Goal: Task Accomplishment & Management: Use online tool/utility

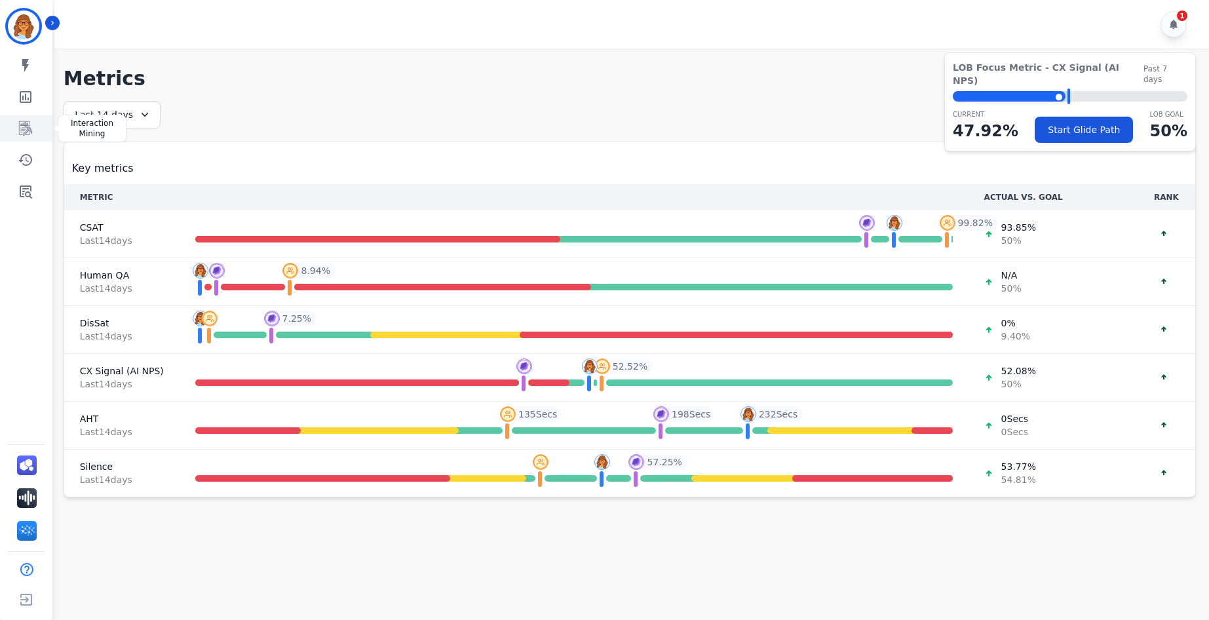
click at [29, 126] on icon "Sidebar" at bounding box center [25, 128] width 13 height 14
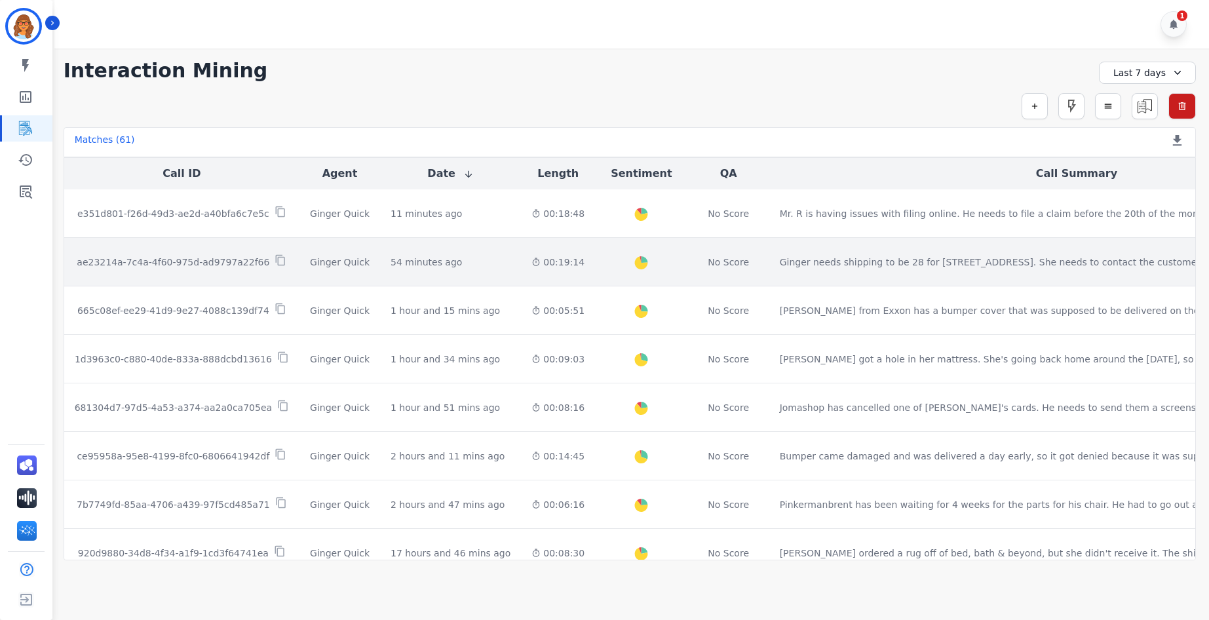
click at [185, 263] on p "ae23214a-7c4a-4f60-975d-ad9797a22f66" at bounding box center [173, 262] width 193 height 13
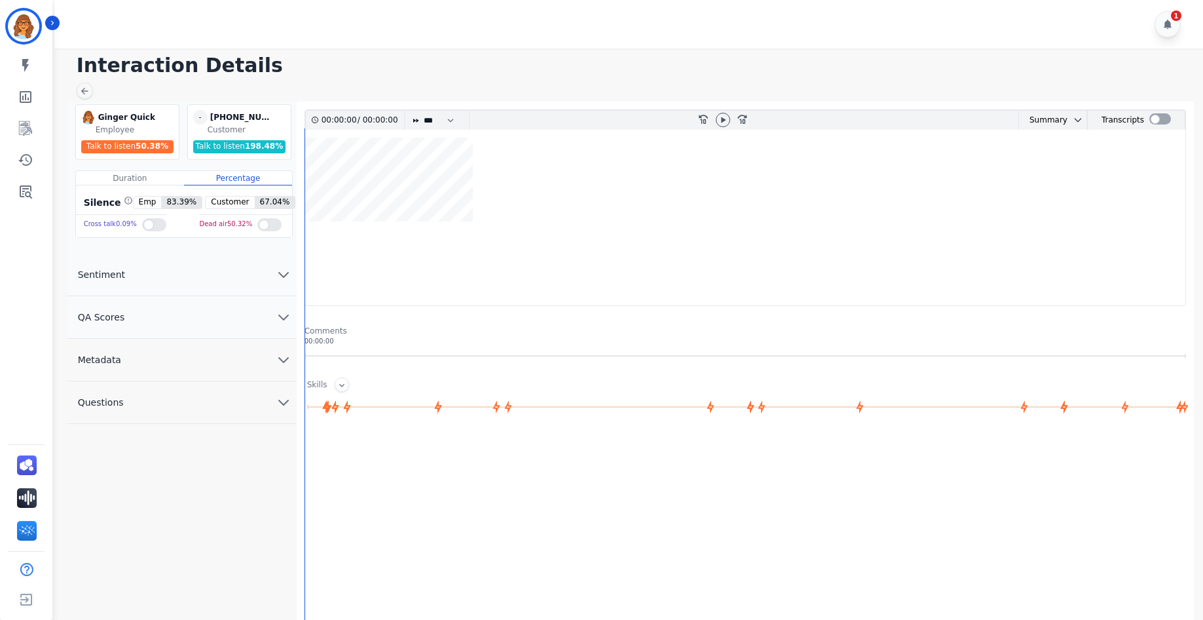
click at [104, 278] on span "Sentiment" at bounding box center [101, 274] width 68 height 13
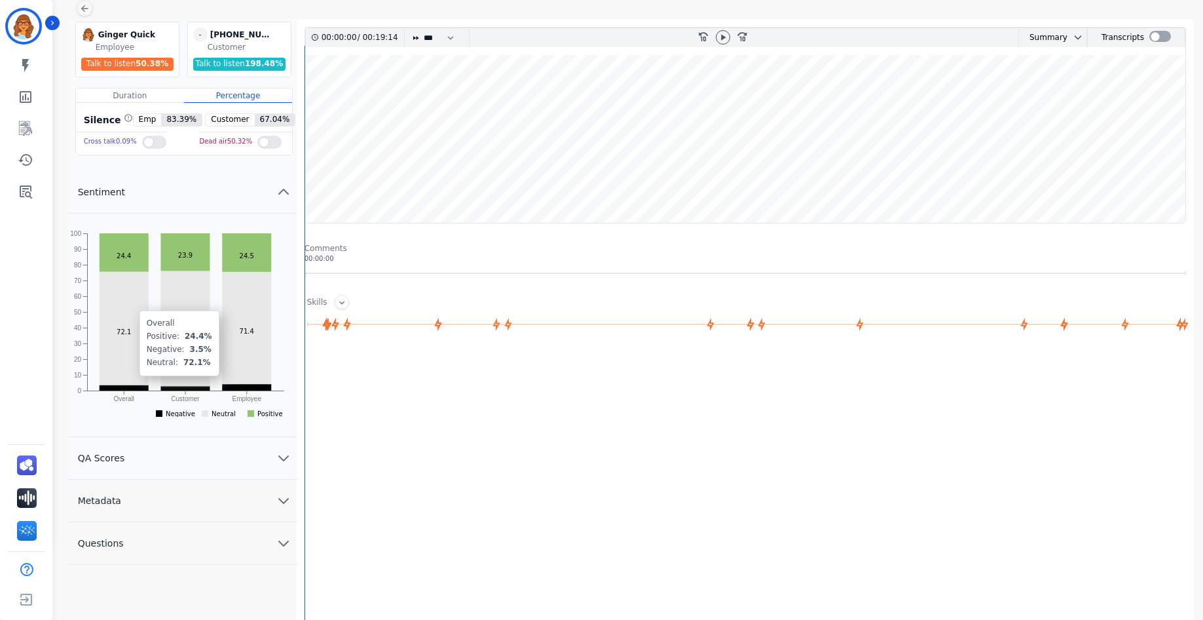
scroll to position [85, 0]
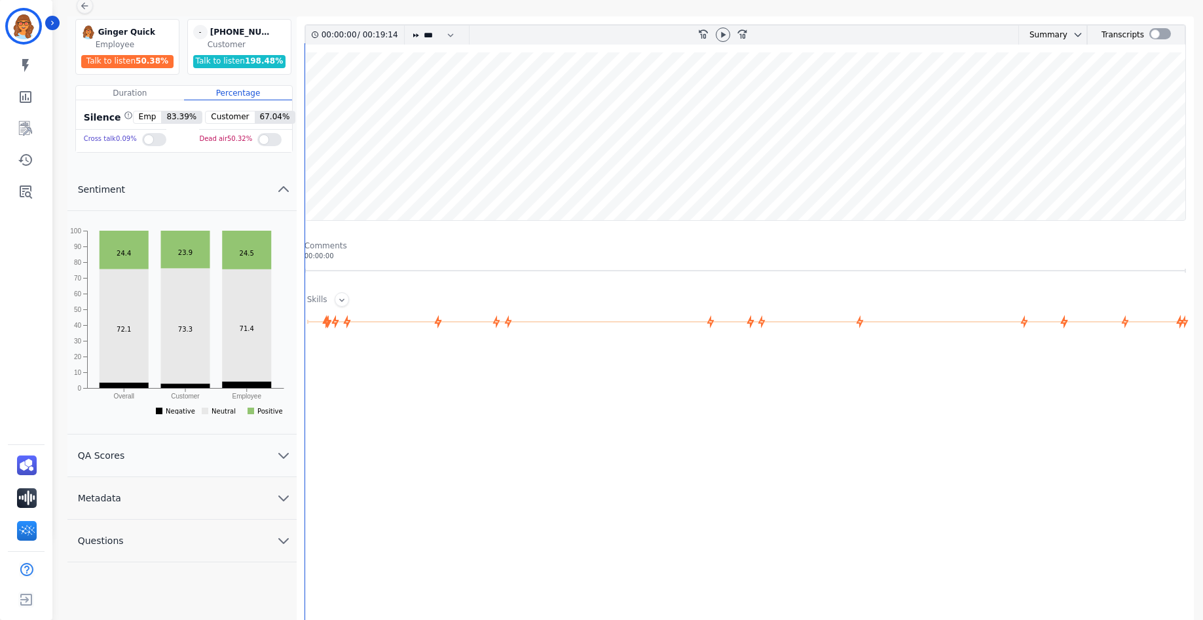
click at [121, 458] on span "QA Scores" at bounding box center [101, 455] width 68 height 13
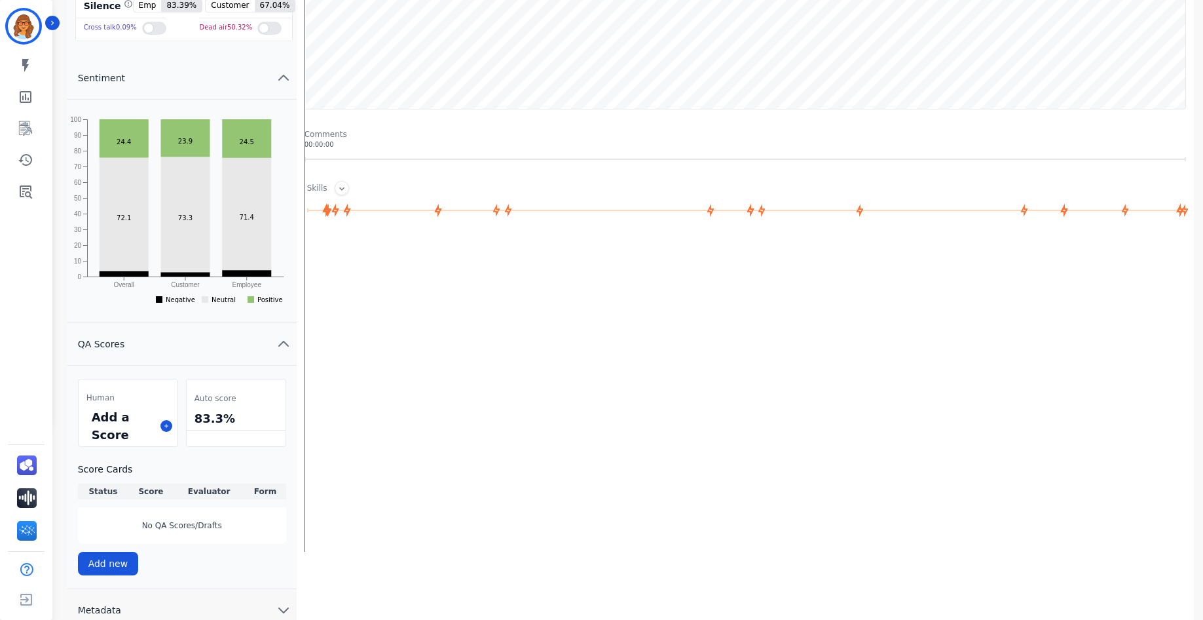
scroll to position [251, 0]
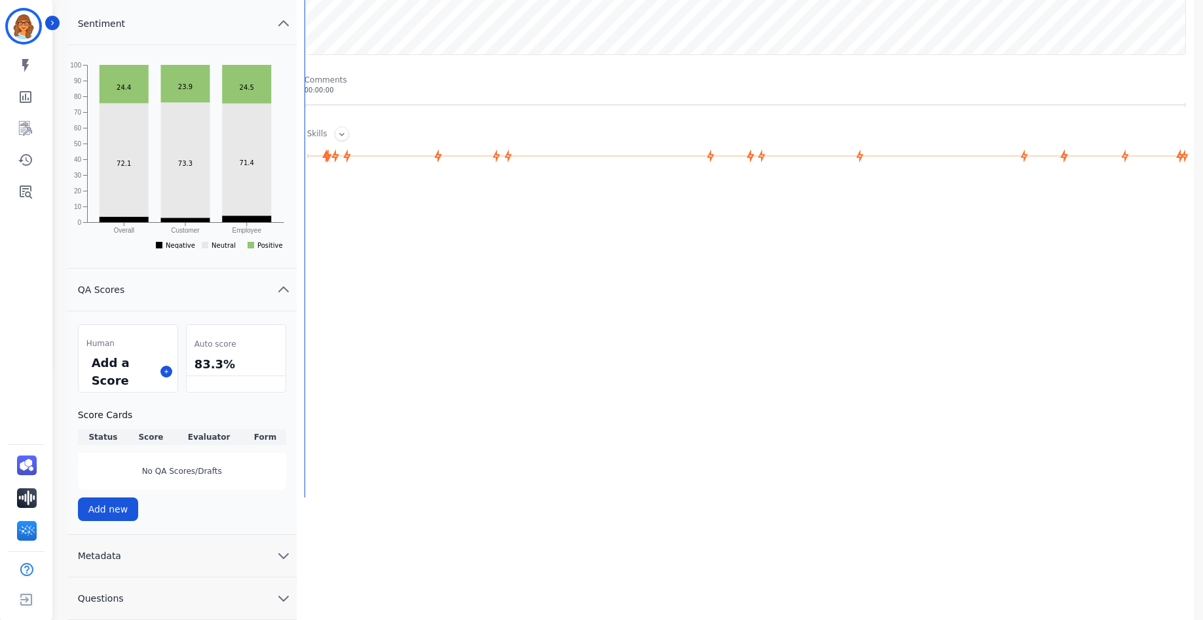
click at [107, 553] on span "Metadata" at bounding box center [99, 555] width 64 height 13
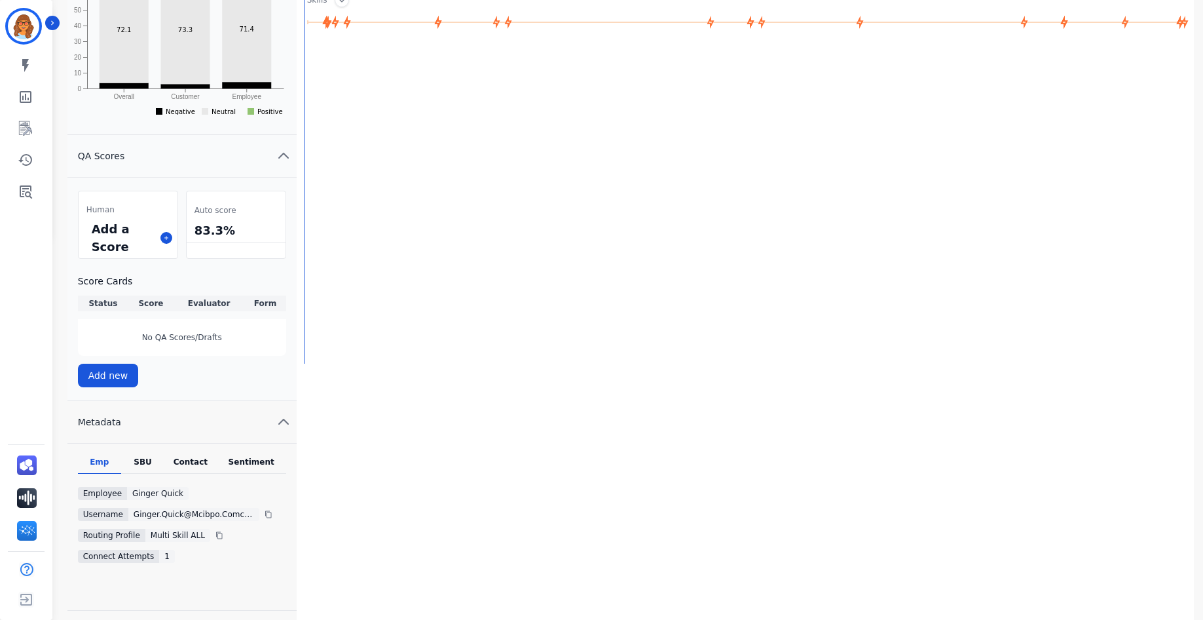
scroll to position [418, 0]
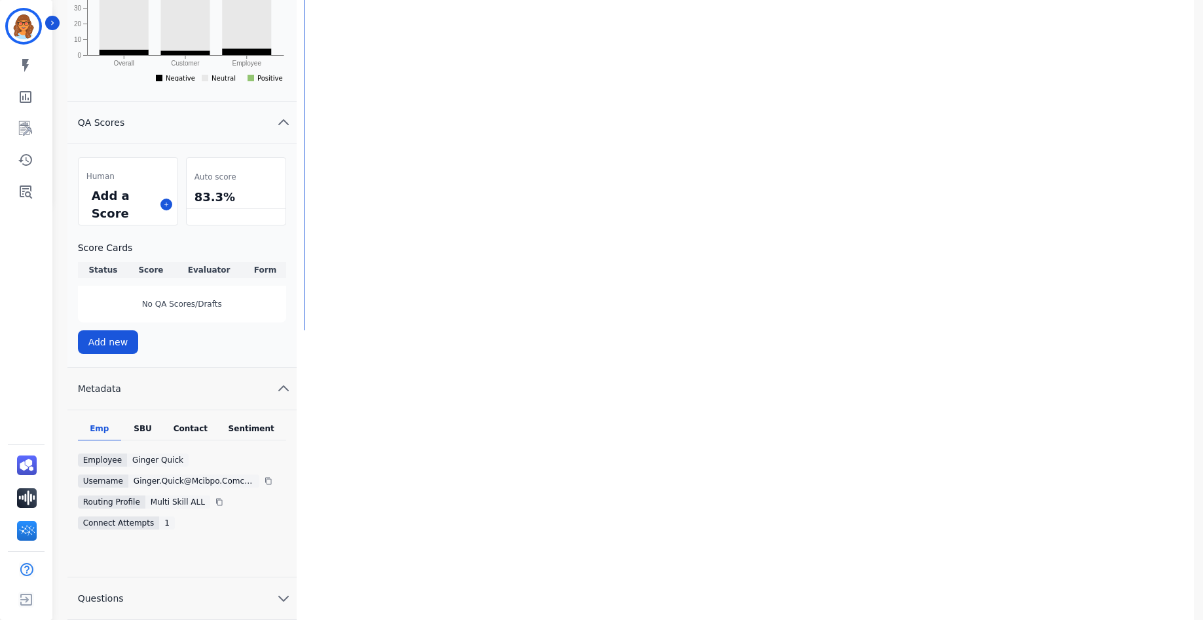
click at [132, 600] on button "Questions" at bounding box center [181, 598] width 229 height 43
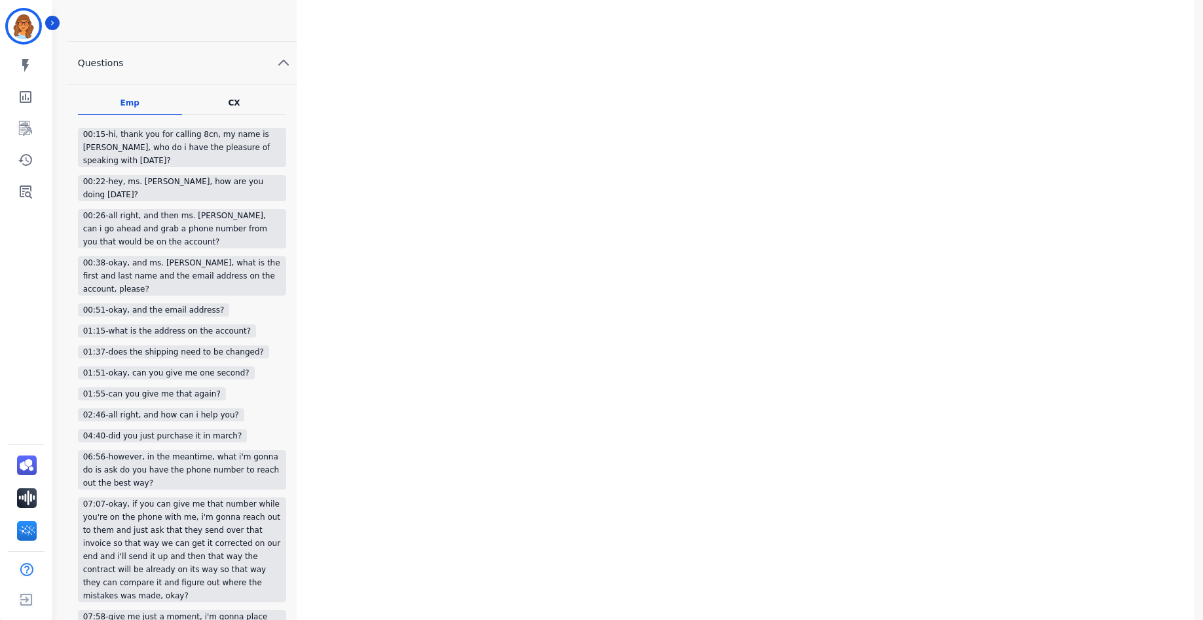
scroll to position [986, 0]
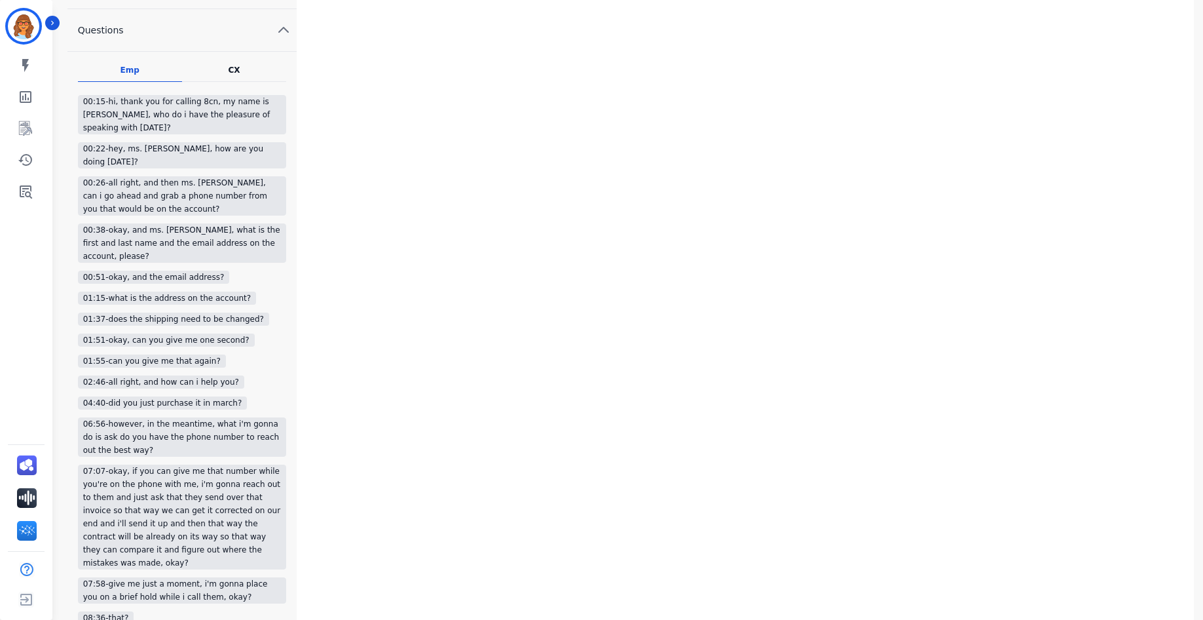
click at [235, 71] on div "CX" at bounding box center [234, 70] width 12 height 10
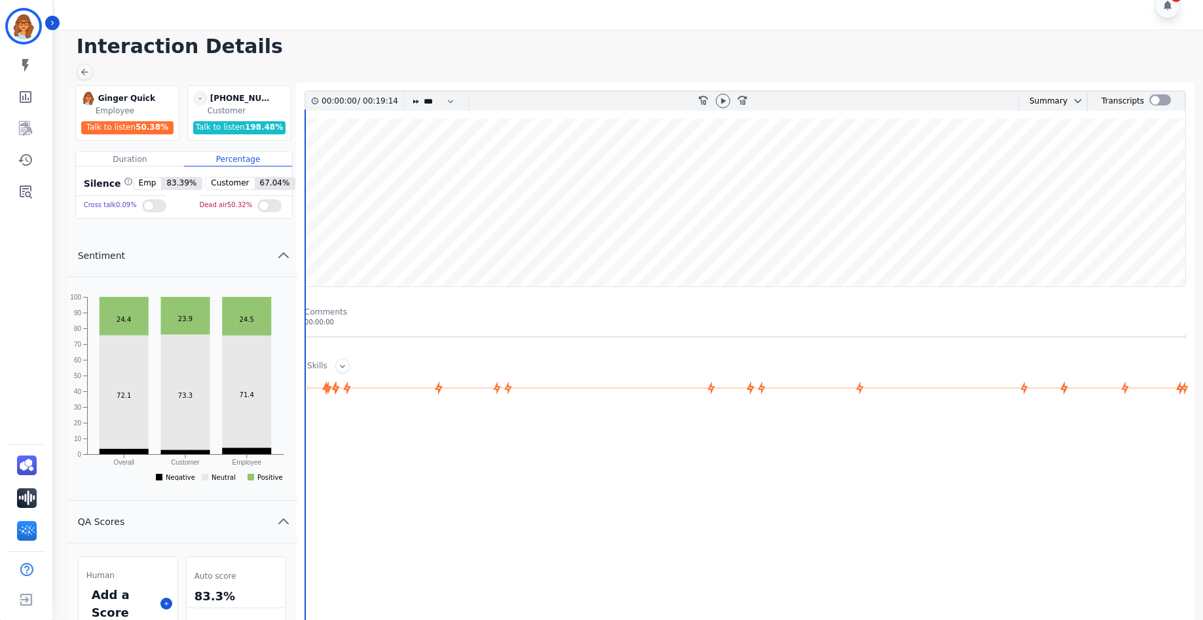
scroll to position [0, 0]
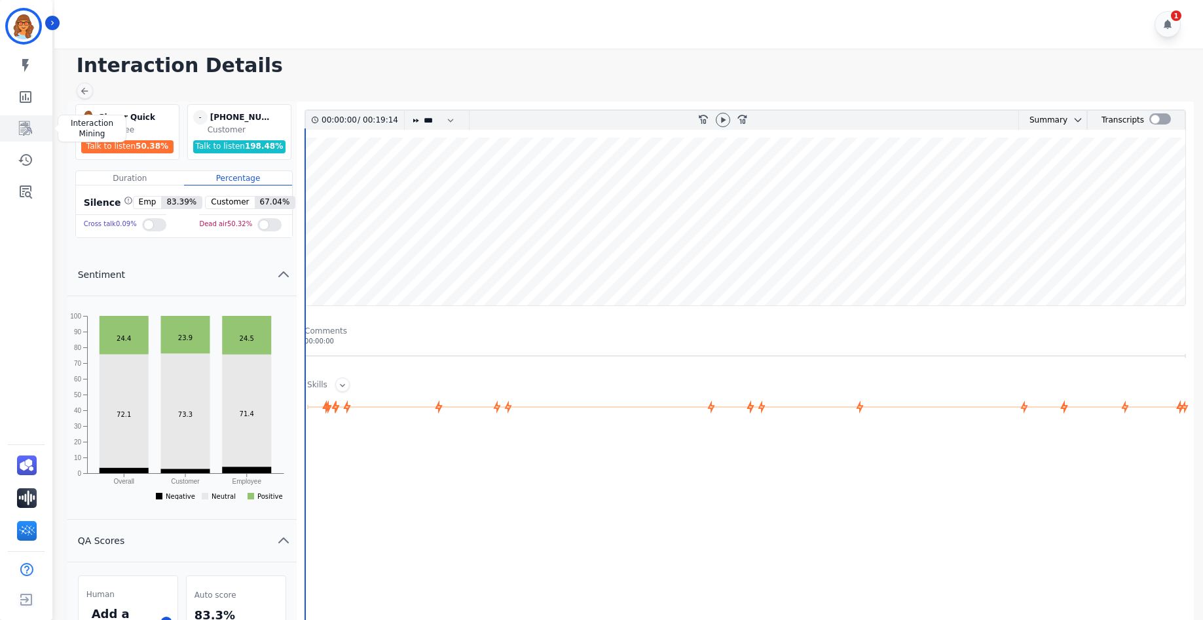
click at [26, 125] on icon "Sidebar" at bounding box center [26, 129] width 16 height 16
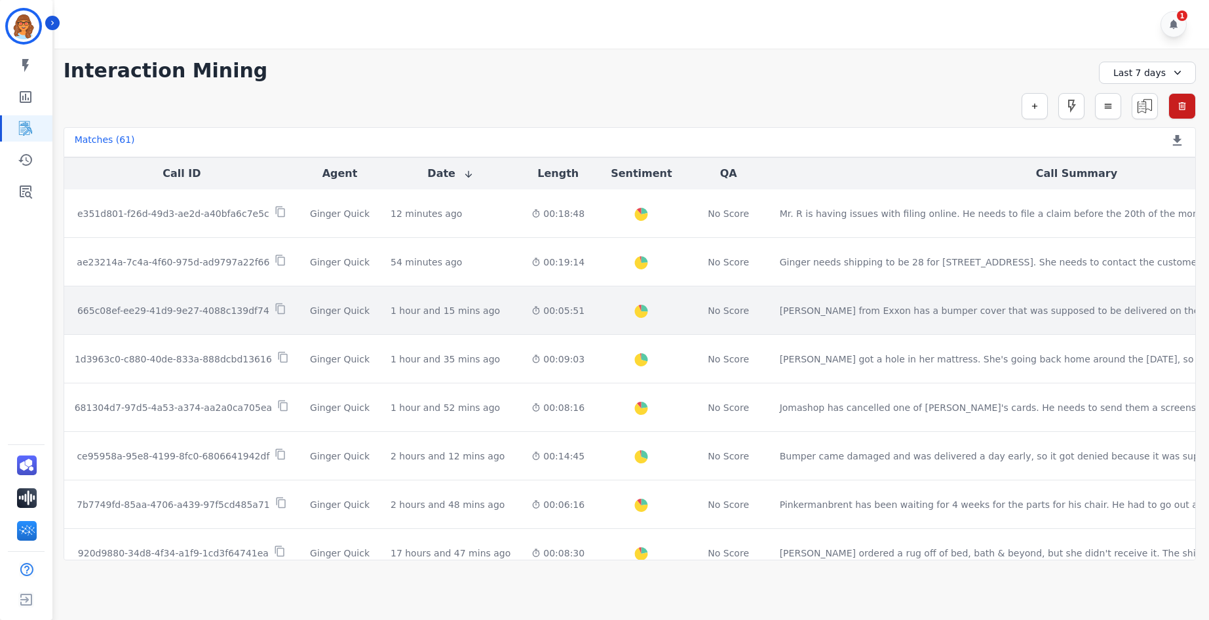
click at [206, 312] on p "665c08ef-ee29-41d9-9e27-4088c139df74" at bounding box center [173, 310] width 192 height 13
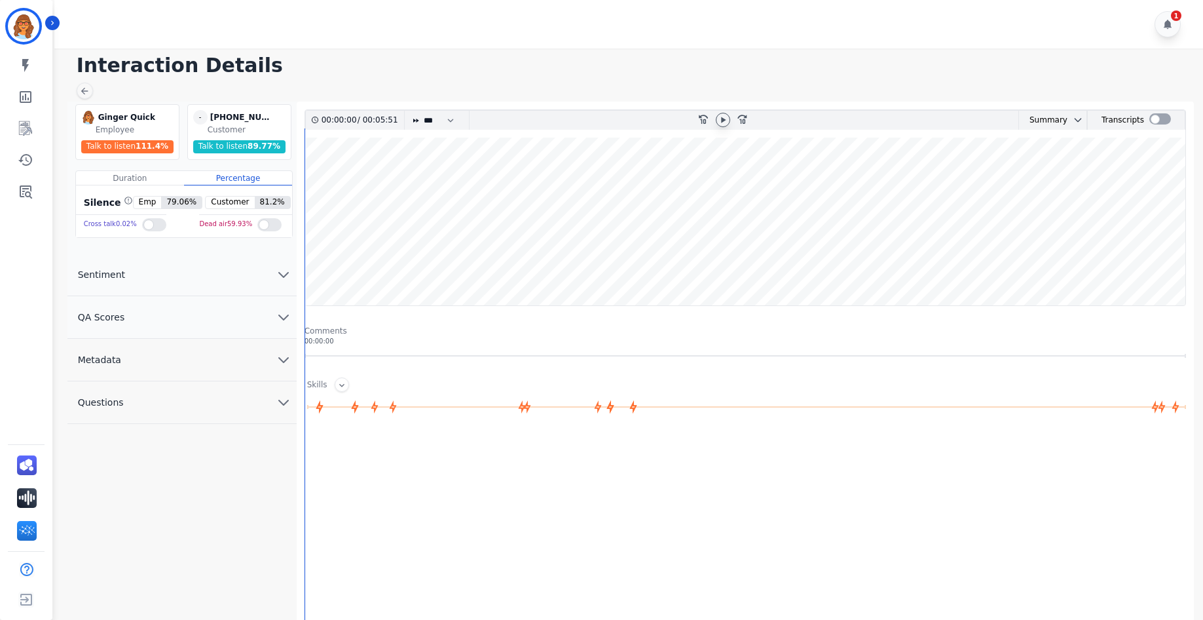
click at [725, 119] on icon at bounding box center [724, 120] width 5 height 6
click at [115, 404] on span "Questions" at bounding box center [100, 402] width 67 height 13
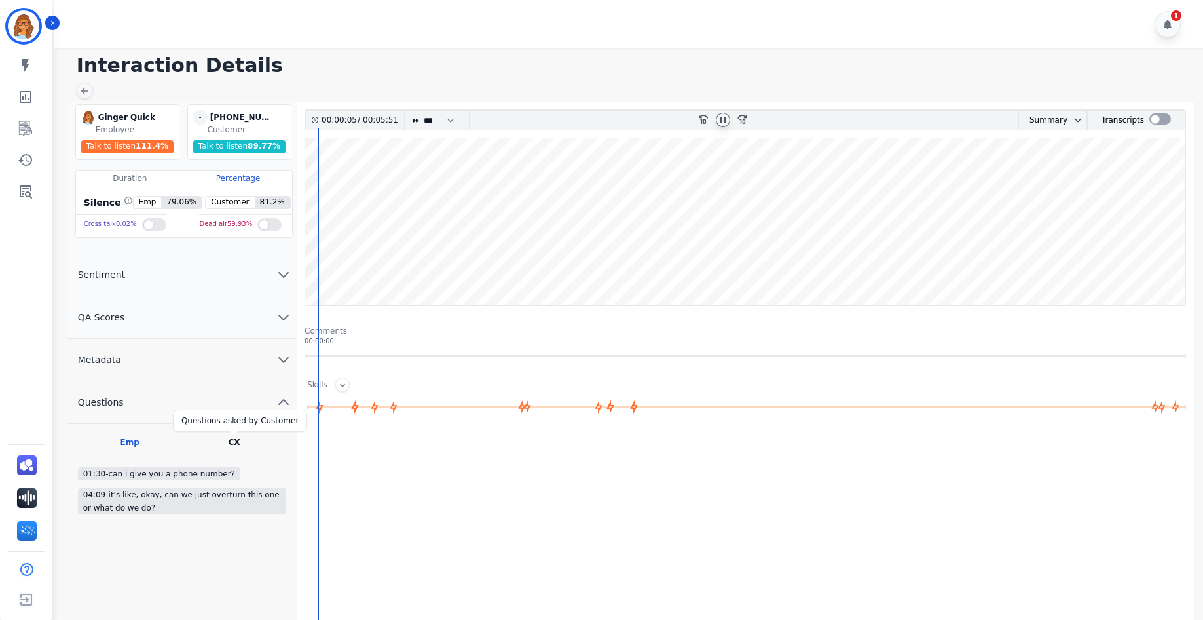
click at [233, 442] on div "CX" at bounding box center [234, 442] width 12 height 10
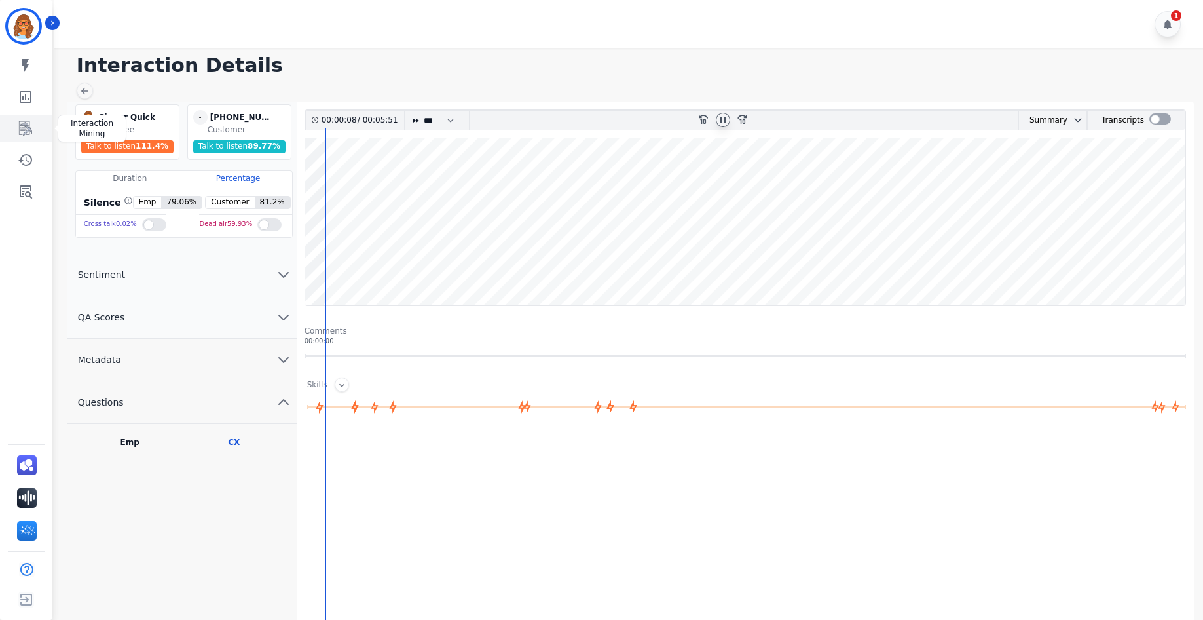
click at [23, 128] on icon "Sidebar" at bounding box center [26, 129] width 16 height 16
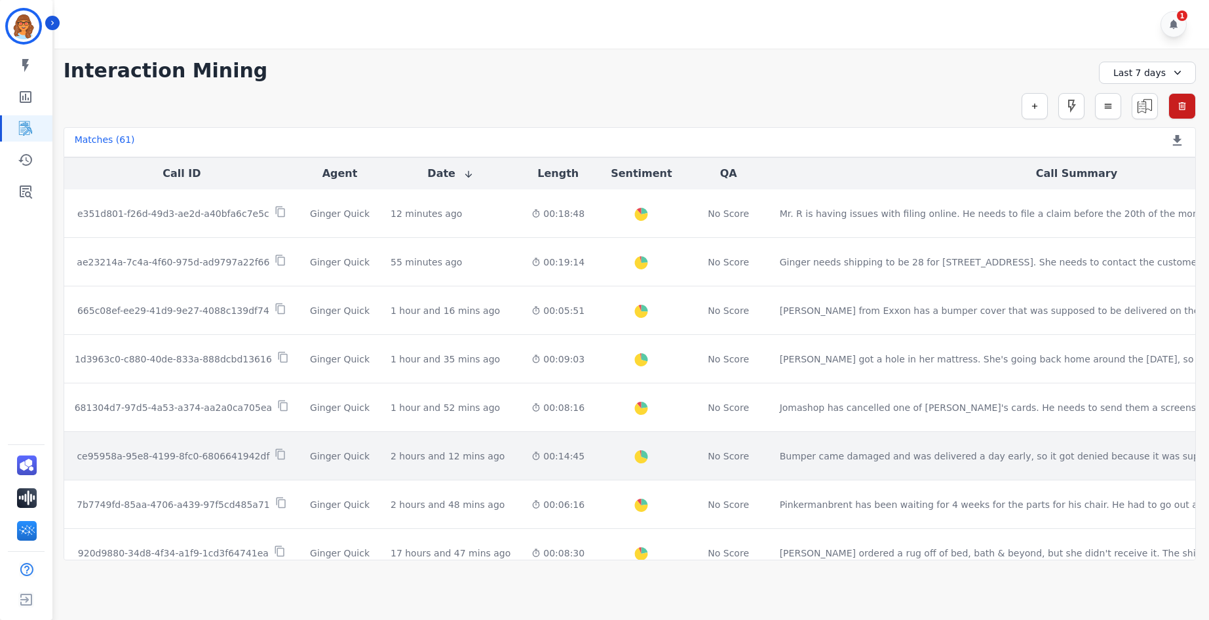
click at [159, 454] on p "ce95958a-95e8-4199-8fc0-6806641942df" at bounding box center [173, 455] width 193 height 13
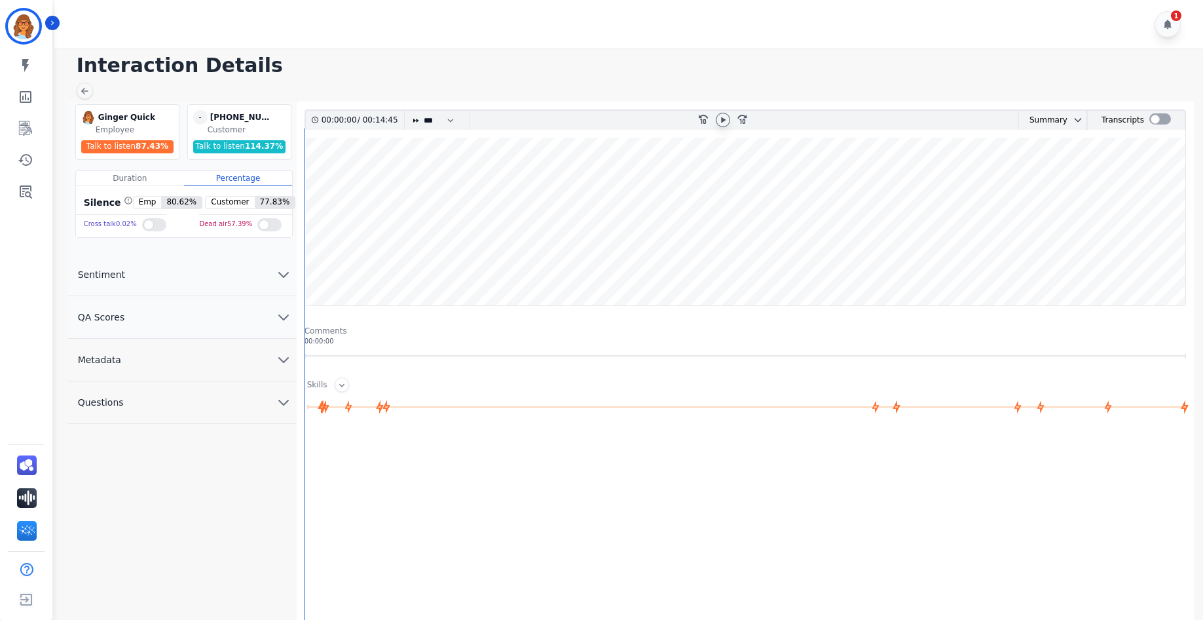
click at [723, 121] on icon at bounding box center [724, 120] width 5 height 6
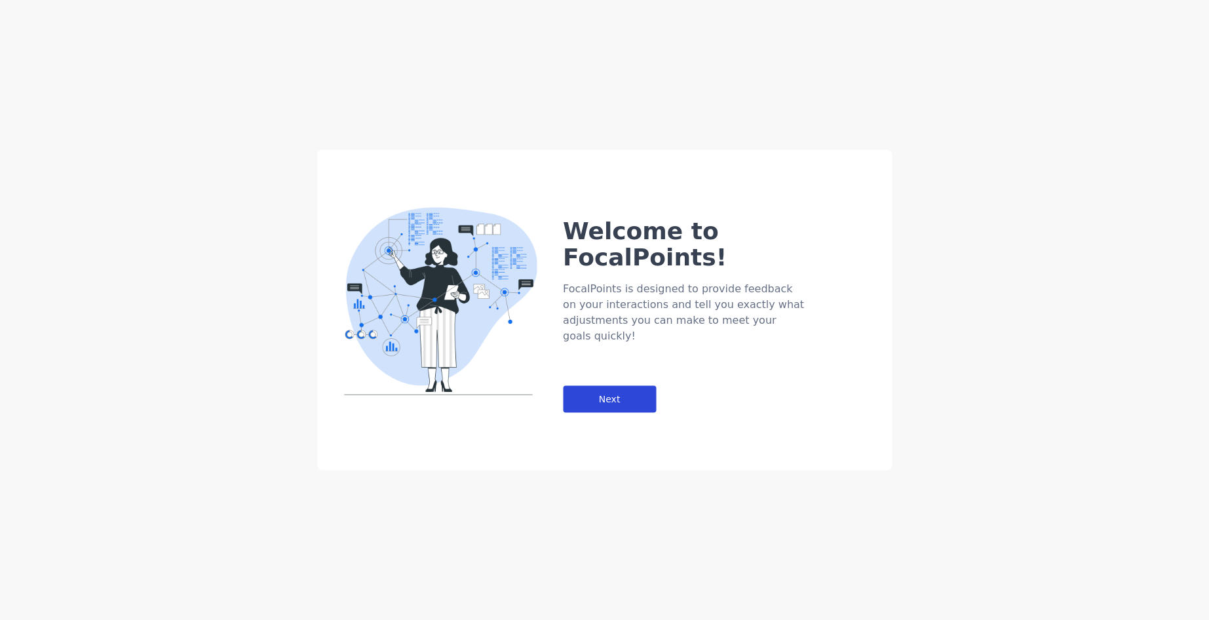
click at [624, 386] on div "Next" at bounding box center [609, 399] width 93 height 27
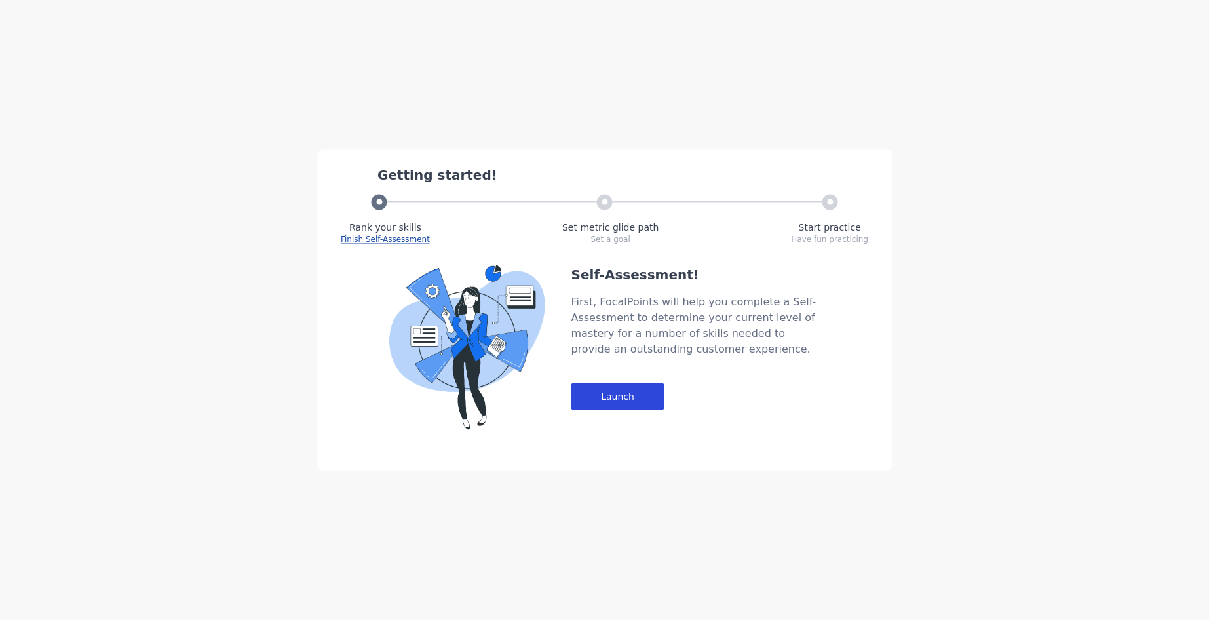
click at [638, 396] on div "Launch" at bounding box center [617, 396] width 93 height 27
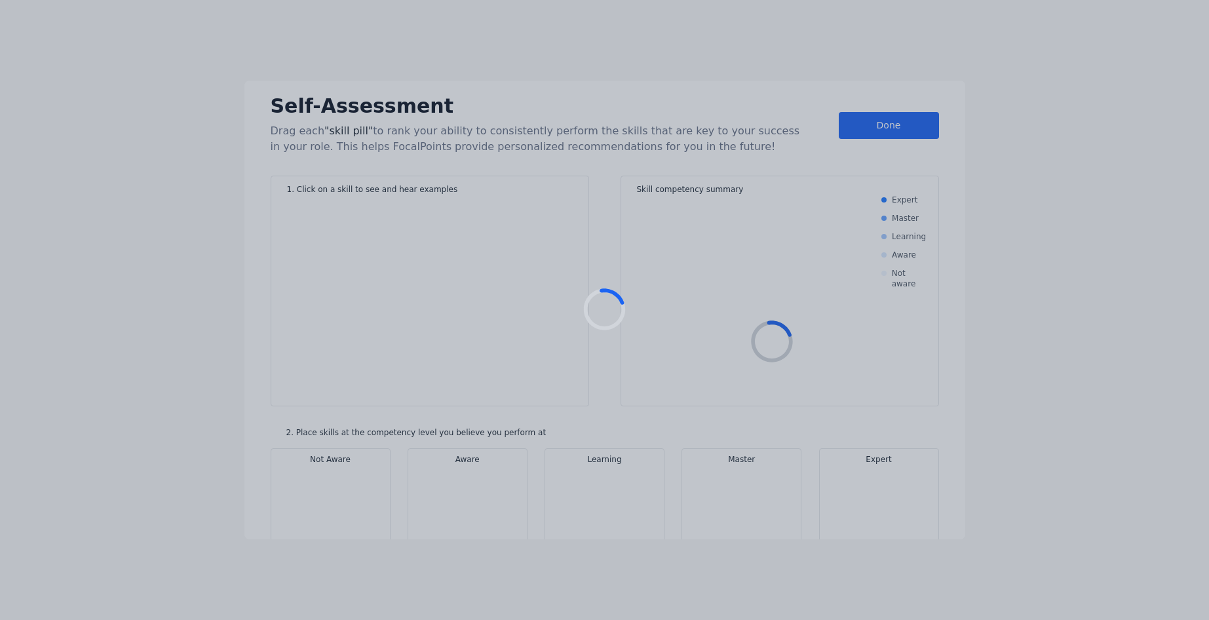
click at [899, 123] on div at bounding box center [604, 310] width 1209 height 620
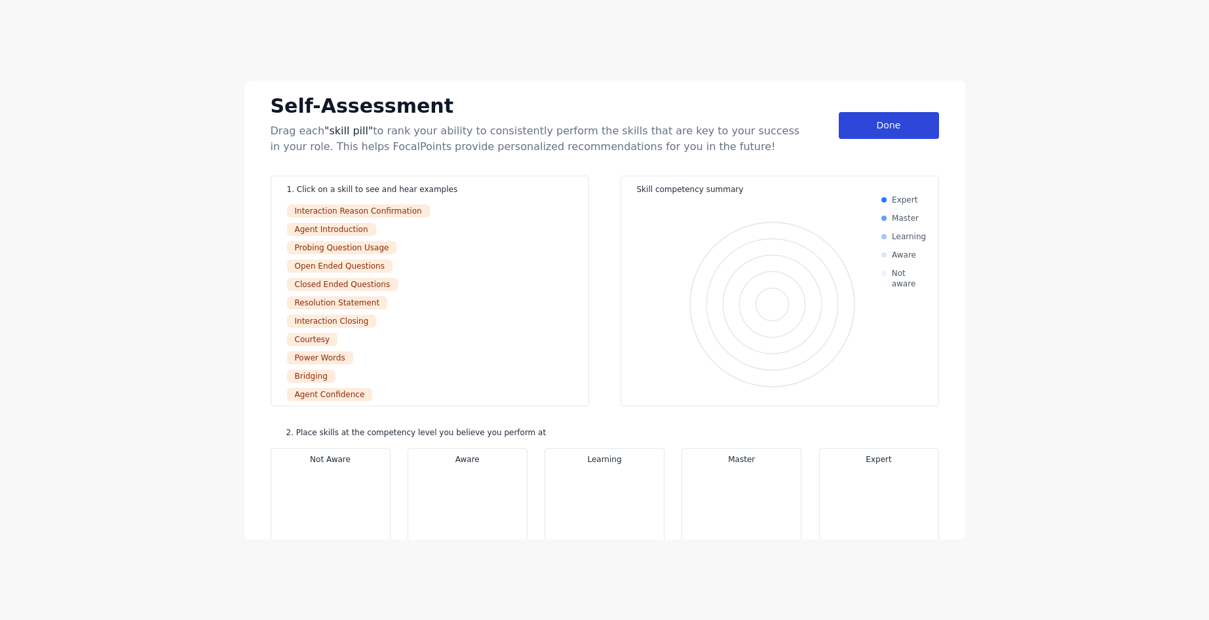
click at [889, 125] on div "Done" at bounding box center [889, 125] width 100 height 27
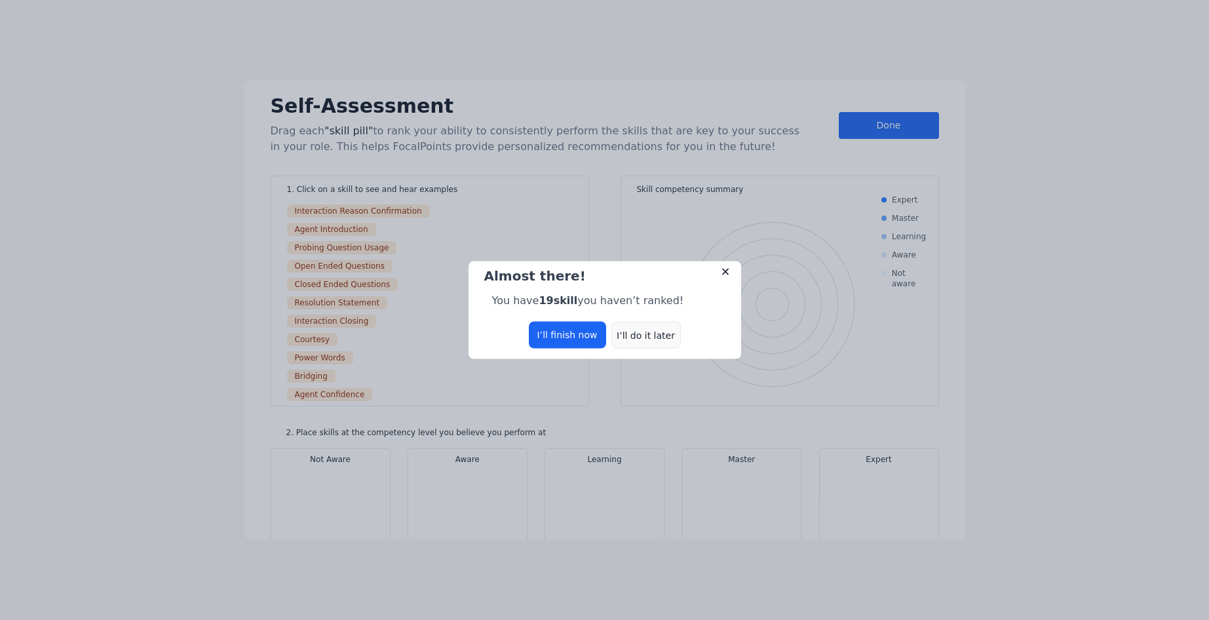
click at [645, 337] on div "I’ll do it later" at bounding box center [645, 335] width 69 height 27
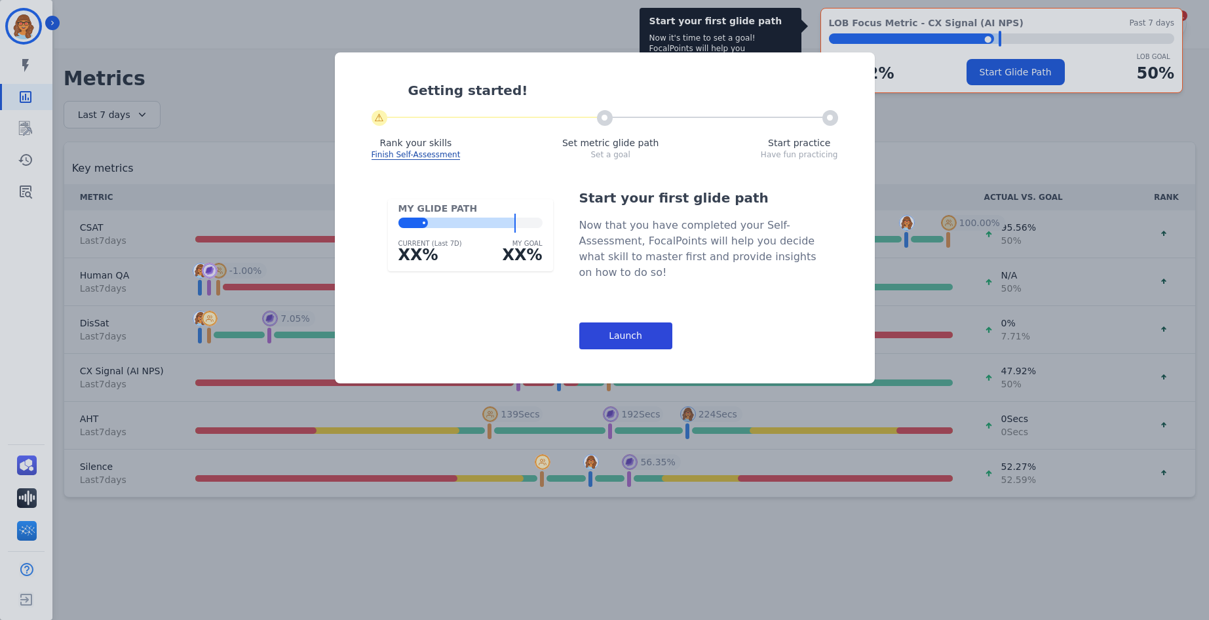
click at [647, 339] on div "Launch" at bounding box center [625, 335] width 93 height 27
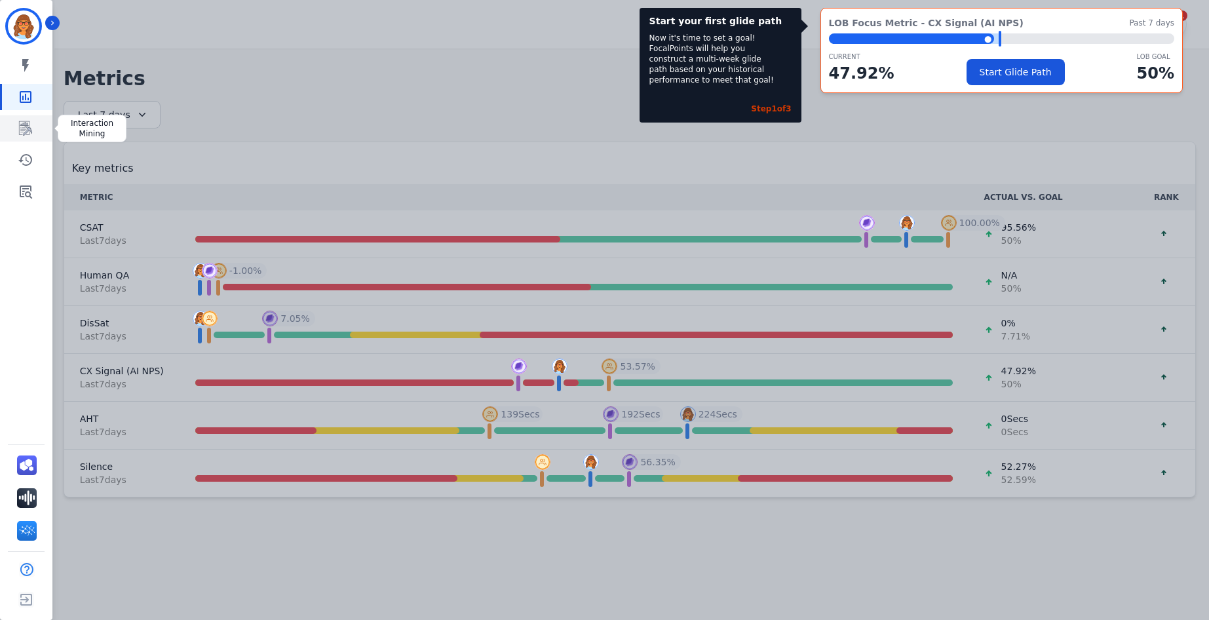
click at [28, 124] on icon "Sidebar" at bounding box center [26, 129] width 16 height 16
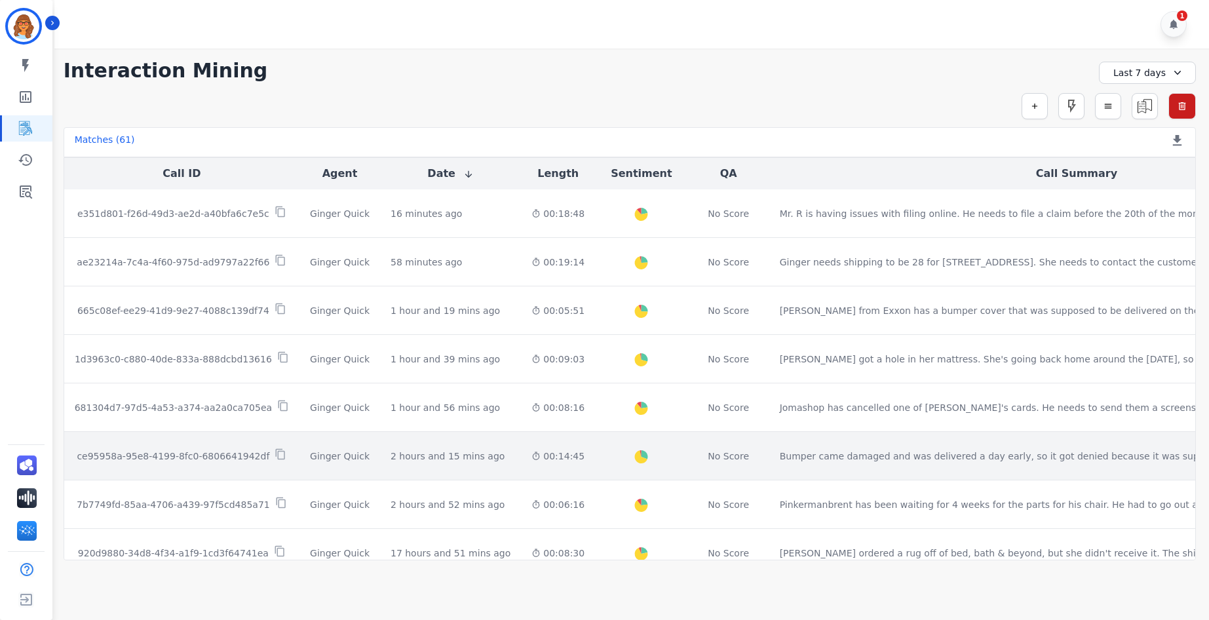
click at [172, 453] on p "ce95958a-95e8-4199-8fc0-6806641942df" at bounding box center [173, 455] width 193 height 13
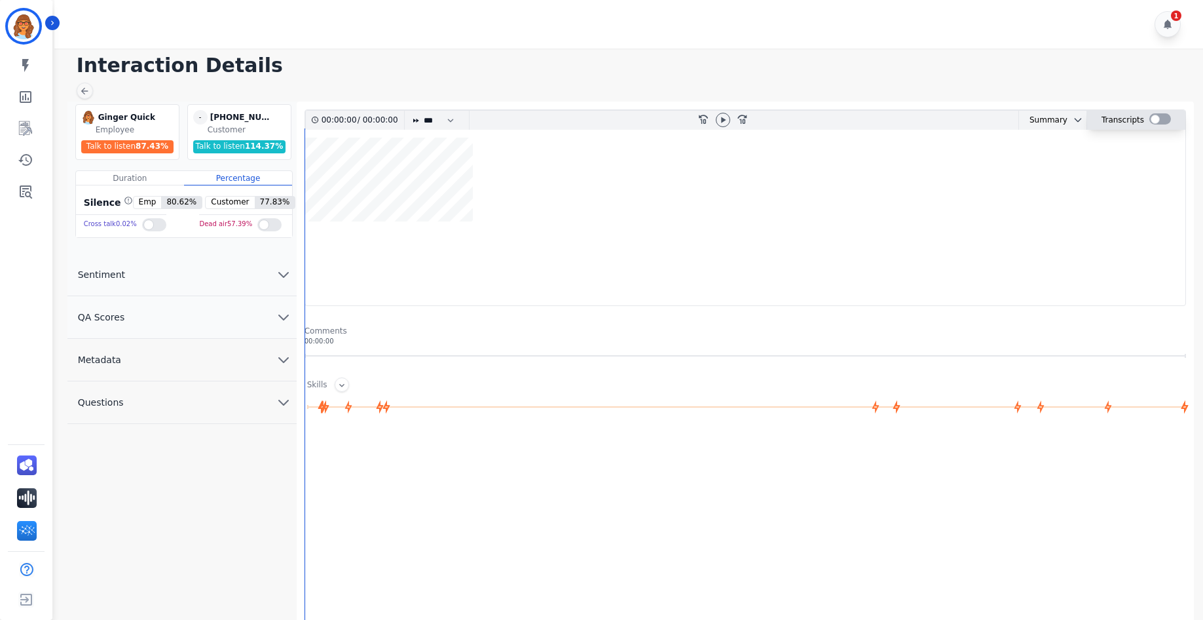
click at [1160, 113] on div at bounding box center [1161, 120] width 22 height 19
click at [1160, 119] on div at bounding box center [1161, 118] width 22 height 11
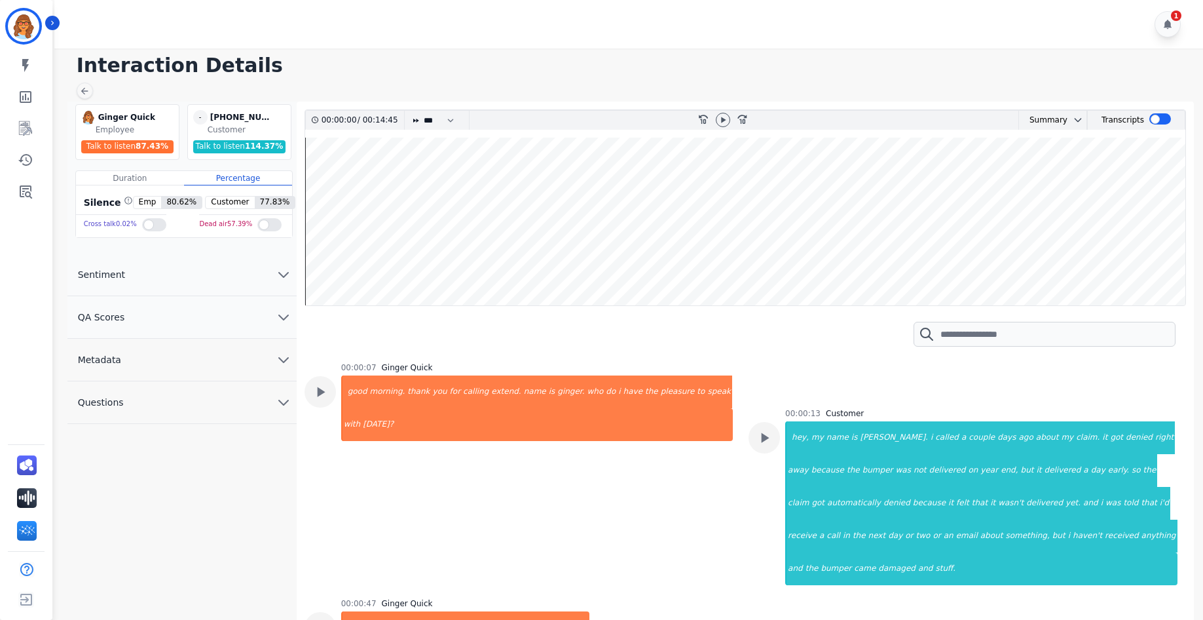
click at [276, 406] on icon "chevron down" at bounding box center [284, 402] width 16 height 16
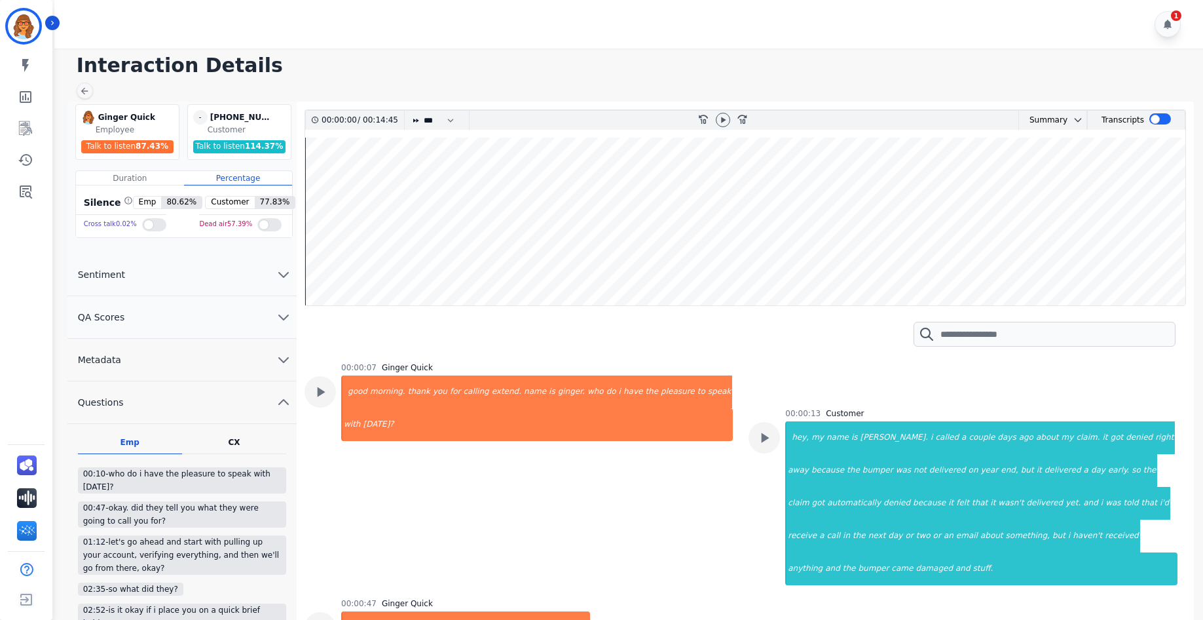
click at [245, 445] on div "CX Questions asked by Customer" at bounding box center [234, 445] width 104 height 17
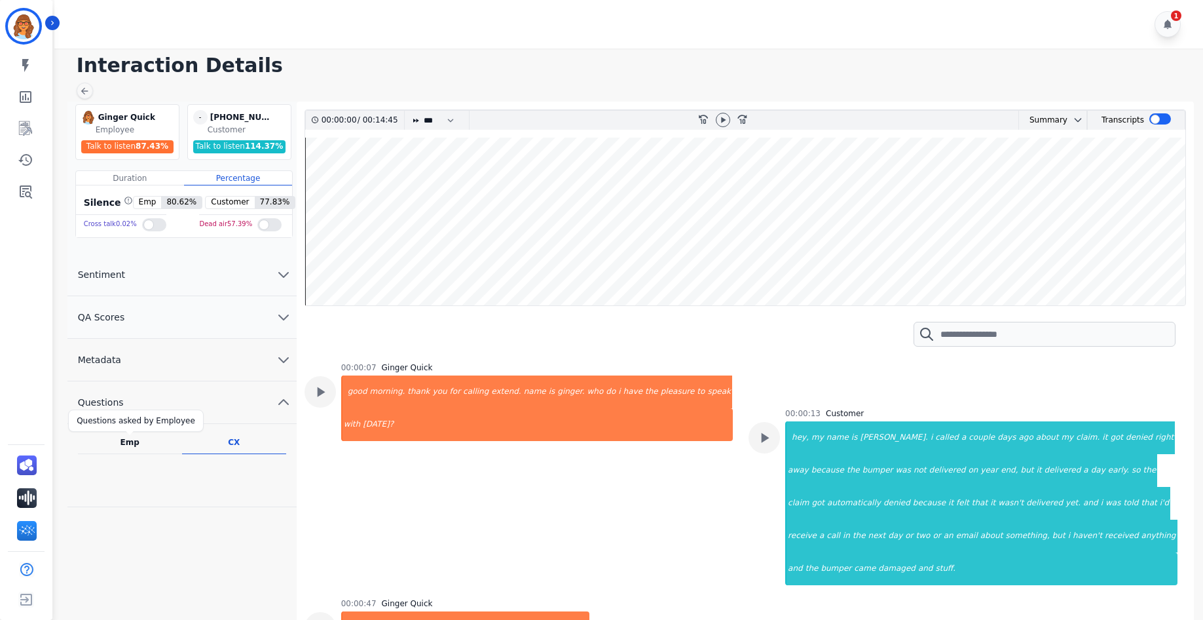
click at [134, 444] on div "Emp" at bounding box center [130, 442] width 19 height 10
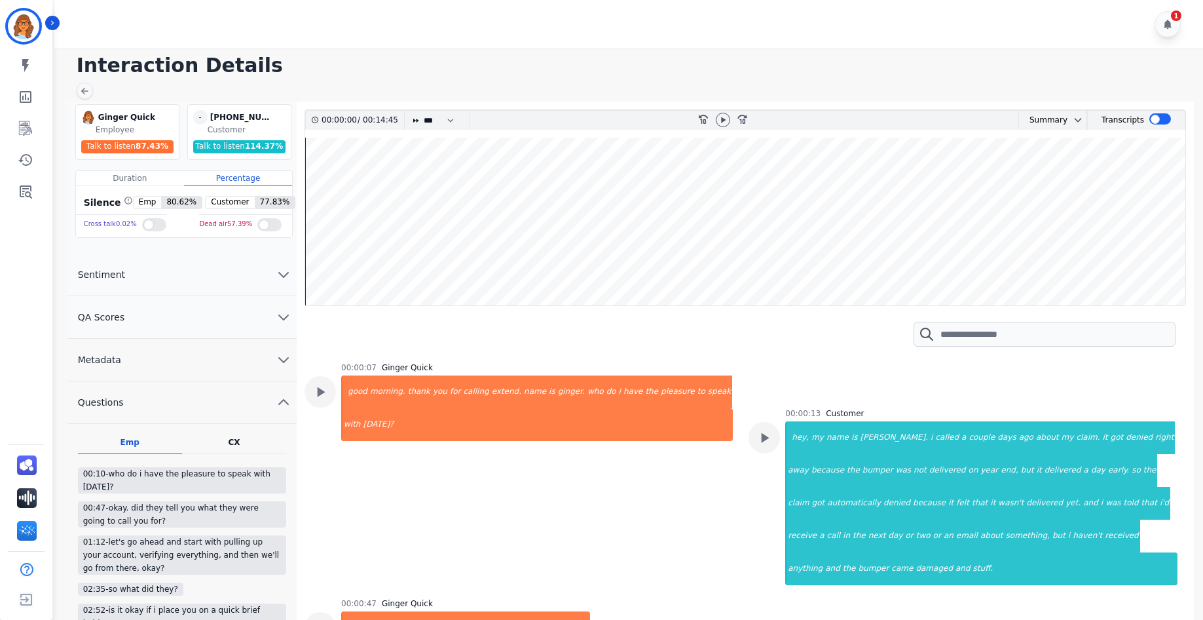
click at [285, 275] on icon "chevron down" at bounding box center [283, 275] width 9 height 5
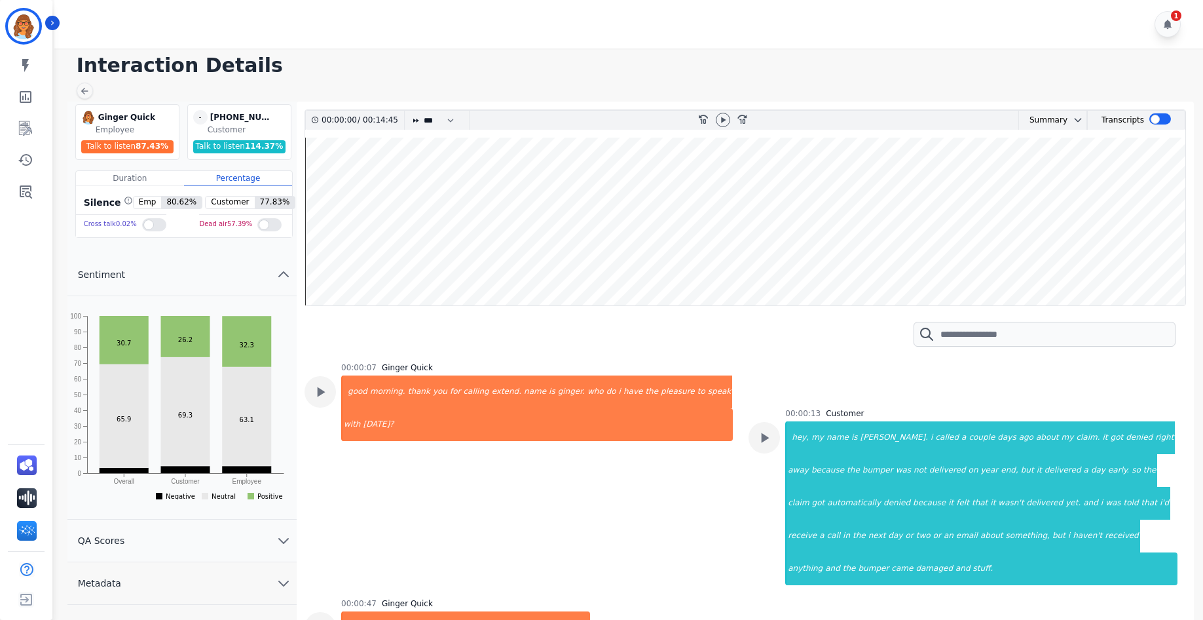
click at [286, 275] on icon "chevron up" at bounding box center [283, 274] width 9 height 5
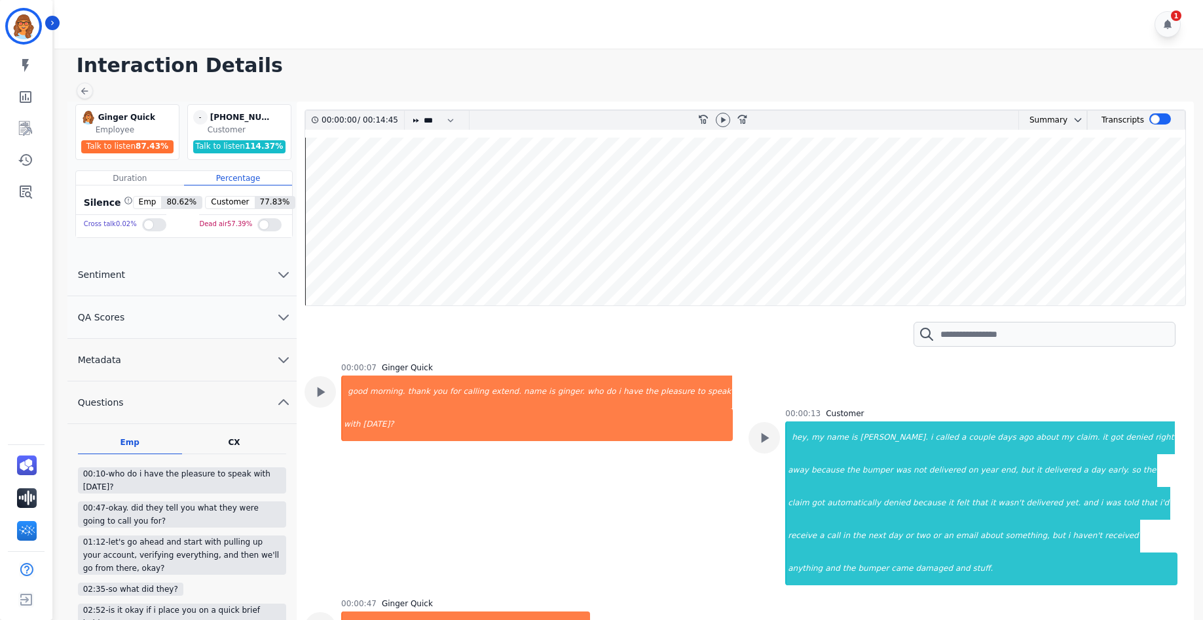
click at [278, 320] on icon "chevron down" at bounding box center [284, 317] width 16 height 16
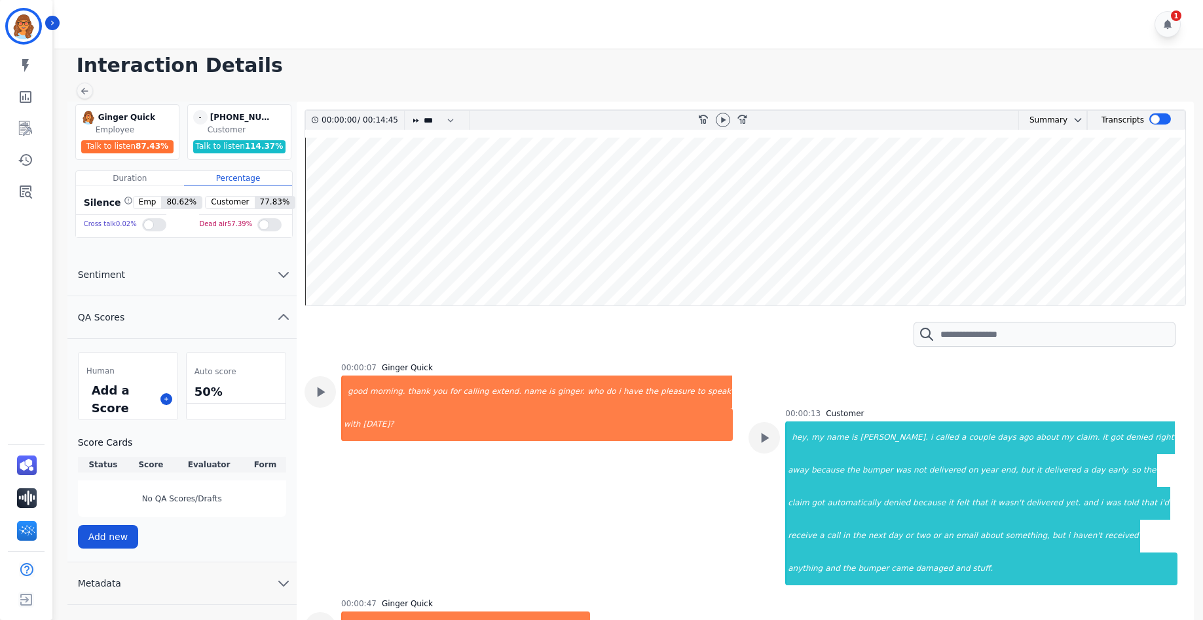
click at [283, 311] on icon "chevron up" at bounding box center [284, 317] width 16 height 16
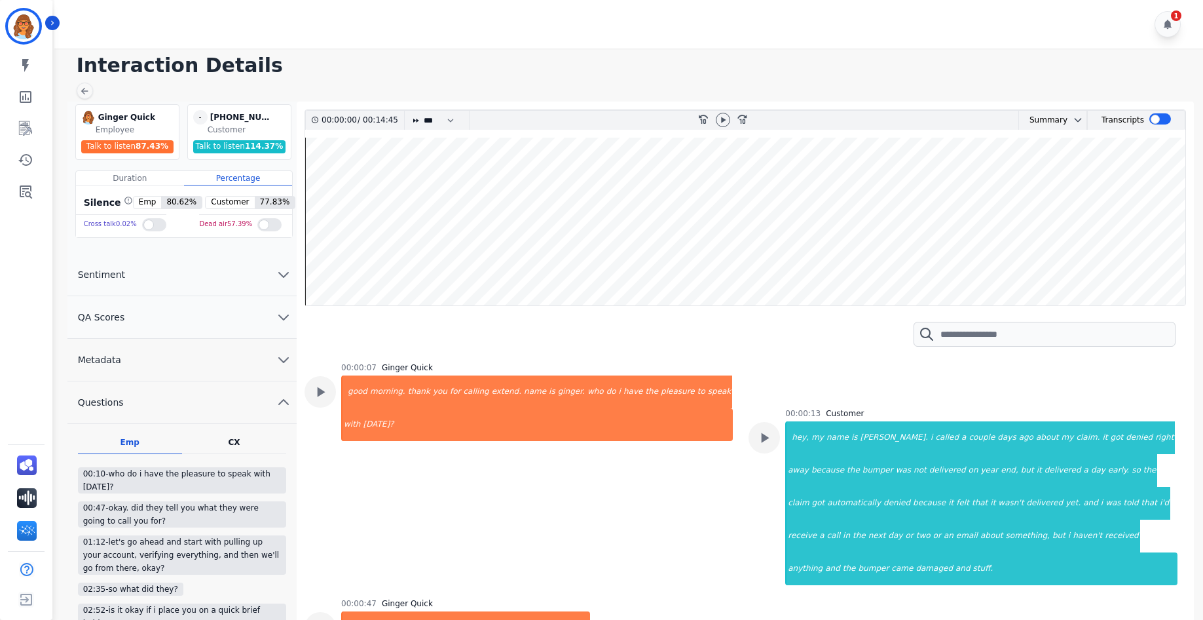
click at [284, 362] on icon "chevron down" at bounding box center [283, 360] width 9 height 5
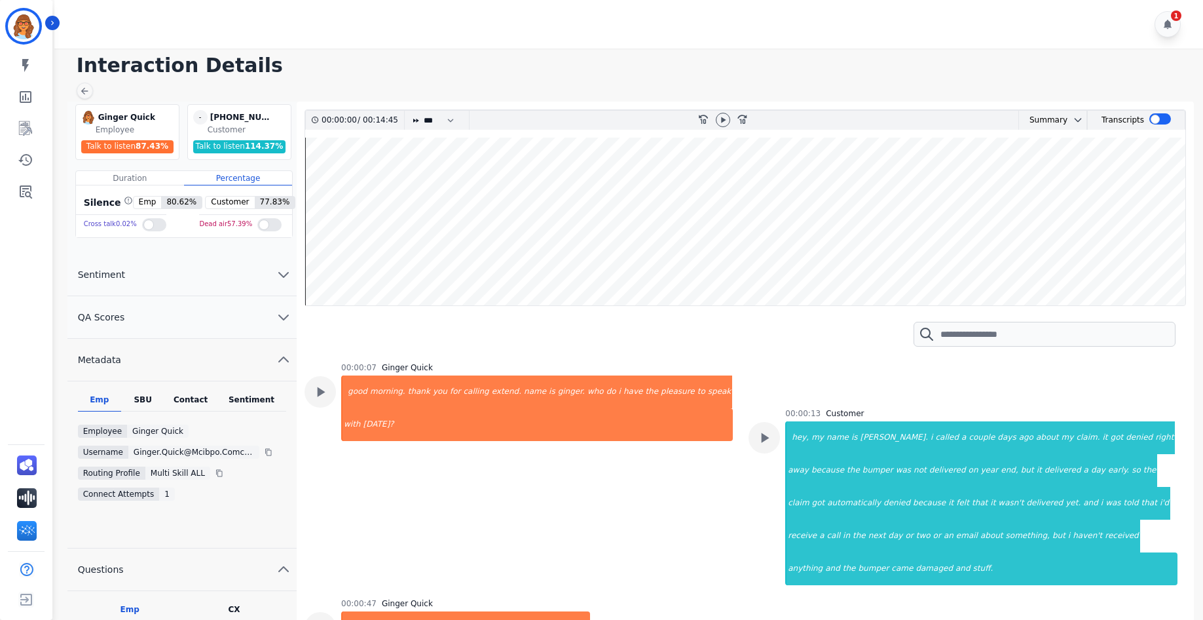
click at [284, 364] on icon "chevron up" at bounding box center [284, 360] width 16 height 16
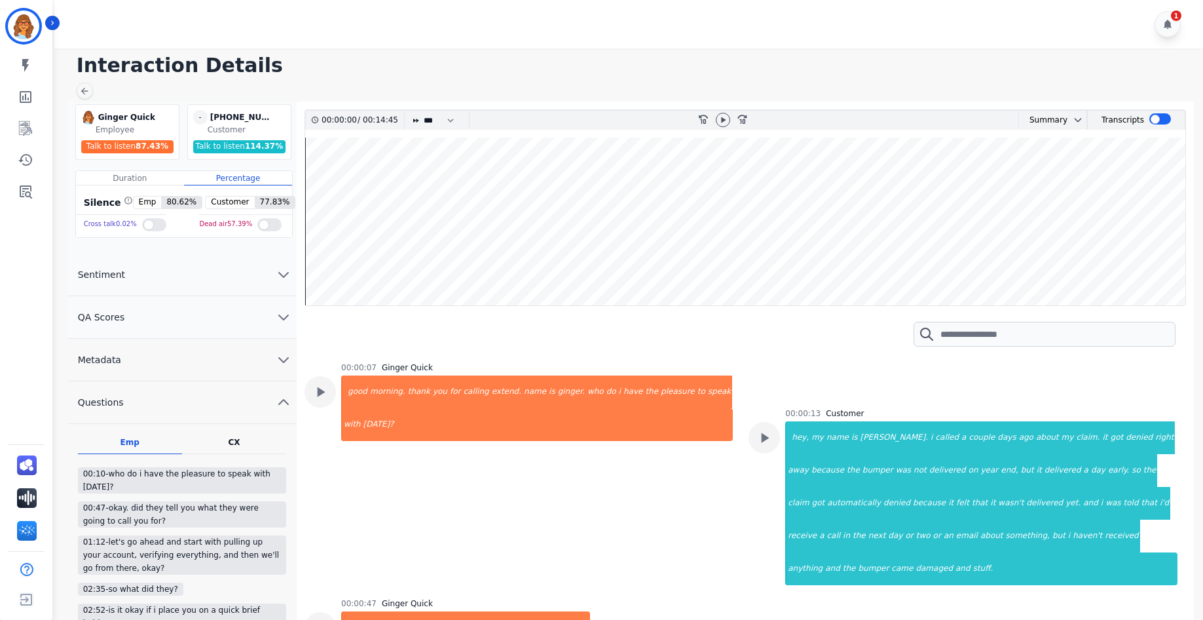
click at [278, 402] on icon "chevron up" at bounding box center [284, 402] width 16 height 16
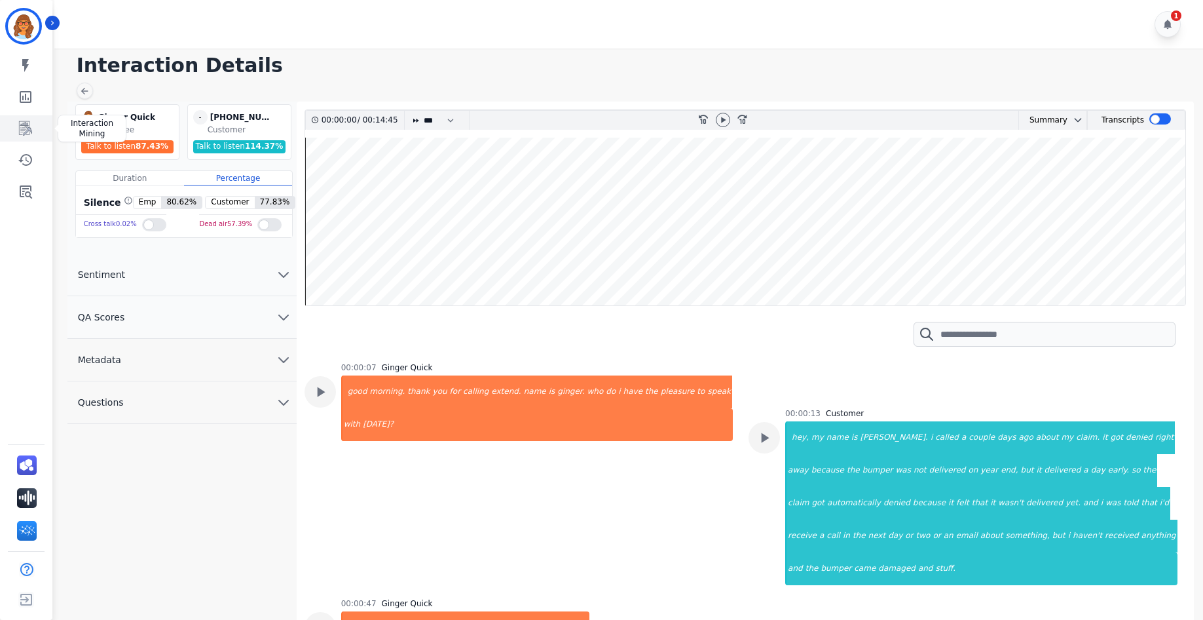
click at [25, 123] on icon "Sidebar" at bounding box center [25, 128] width 13 height 14
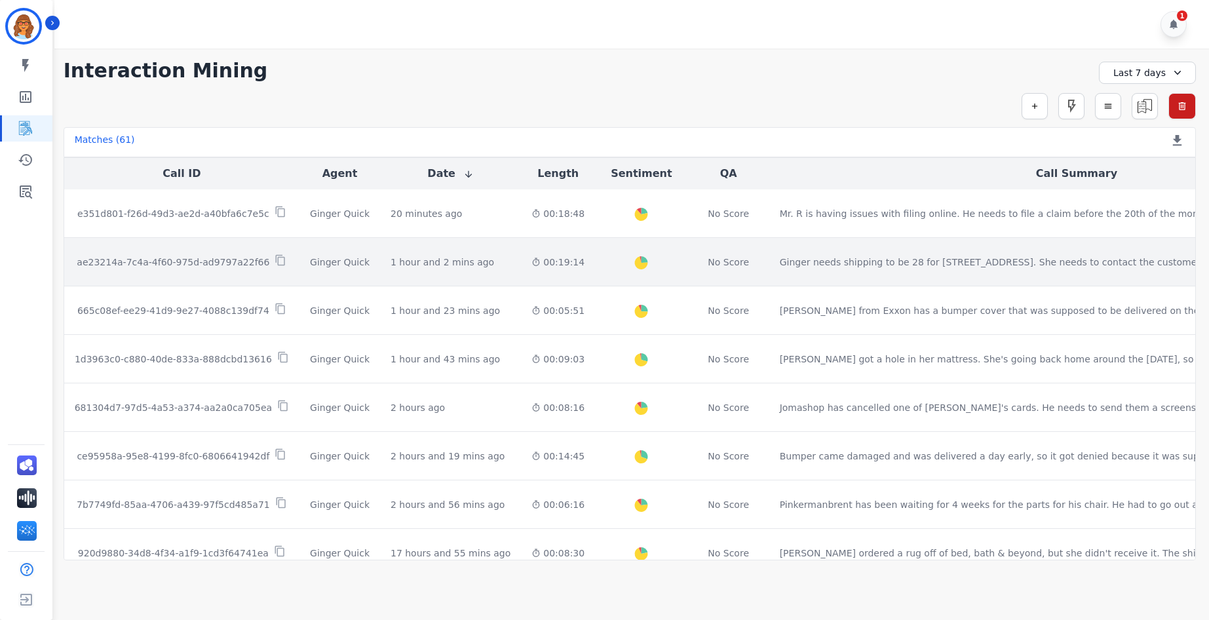
click at [221, 260] on p "ae23214a-7c4a-4f60-975d-ad9797a22f66" at bounding box center [173, 262] width 193 height 13
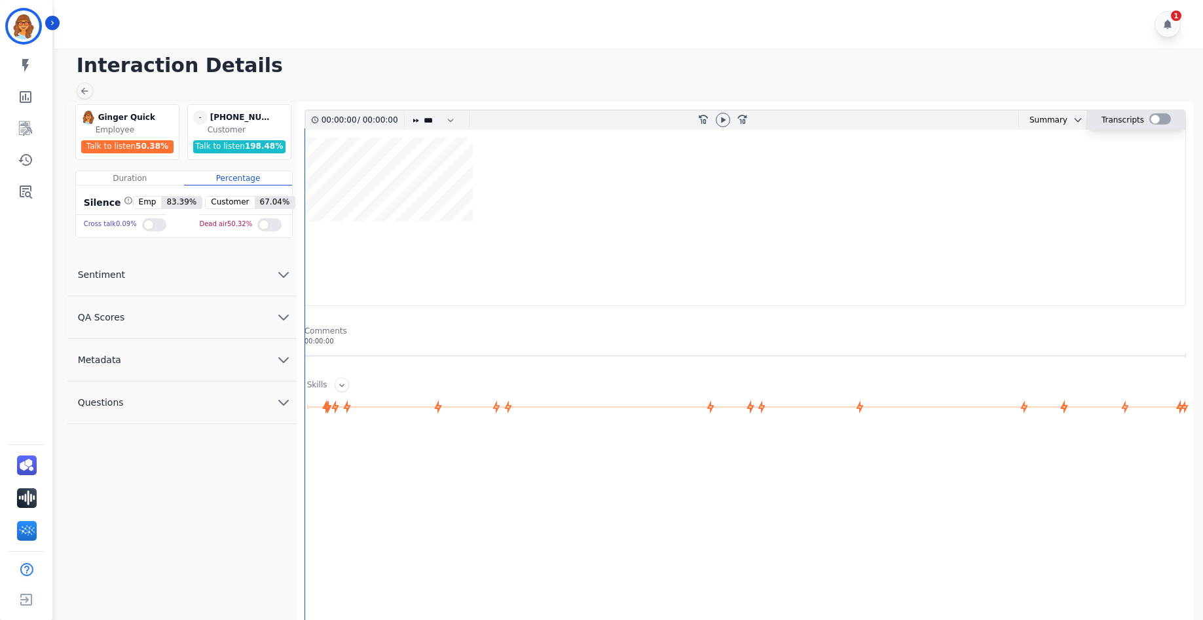
drag, startPoint x: 1162, startPoint y: 118, endPoint x: 1128, endPoint y: 218, distance: 105.7
click at [1162, 117] on div at bounding box center [1161, 118] width 22 height 11
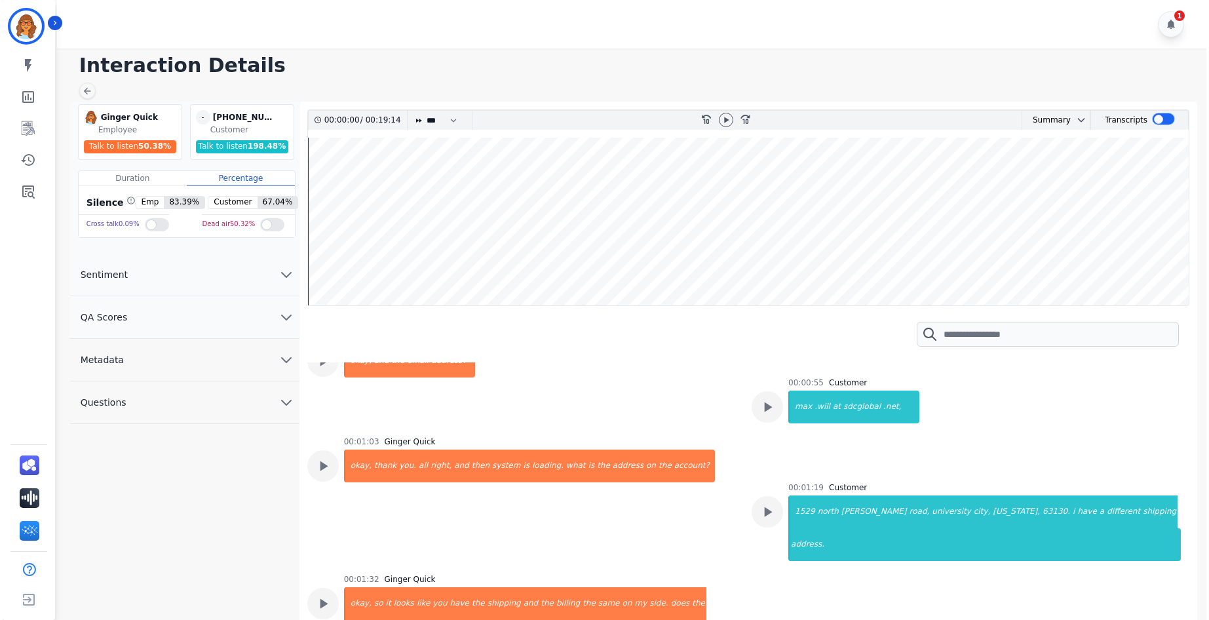
scroll to position [590, 0]
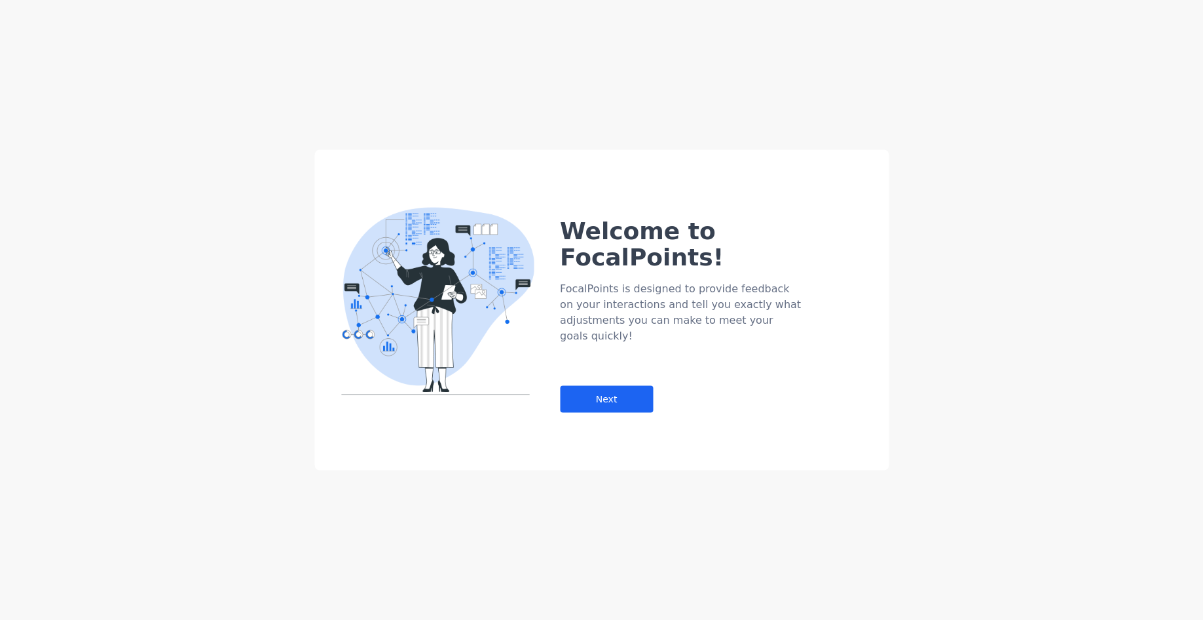
click at [193, 463] on div "Welcome to FocalPoints! FocalPoints is designed to provide feedback on your int…" at bounding box center [601, 310] width 1203 height 620
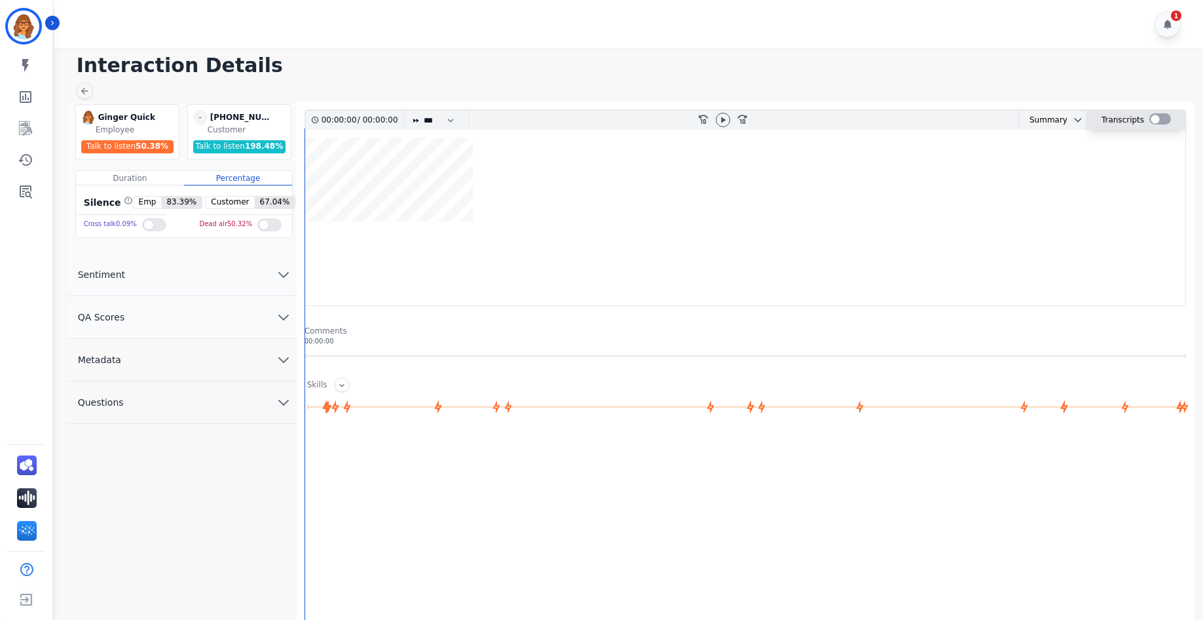
click at [1163, 114] on div at bounding box center [1161, 118] width 22 height 11
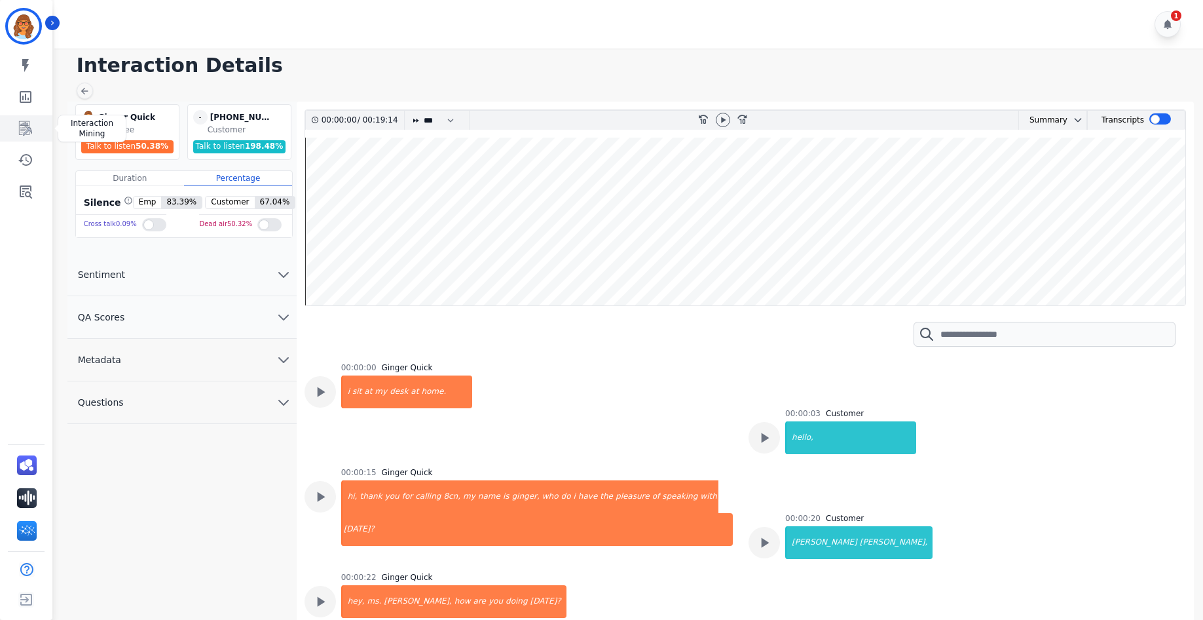
click at [23, 130] on icon "Sidebar" at bounding box center [26, 129] width 16 height 16
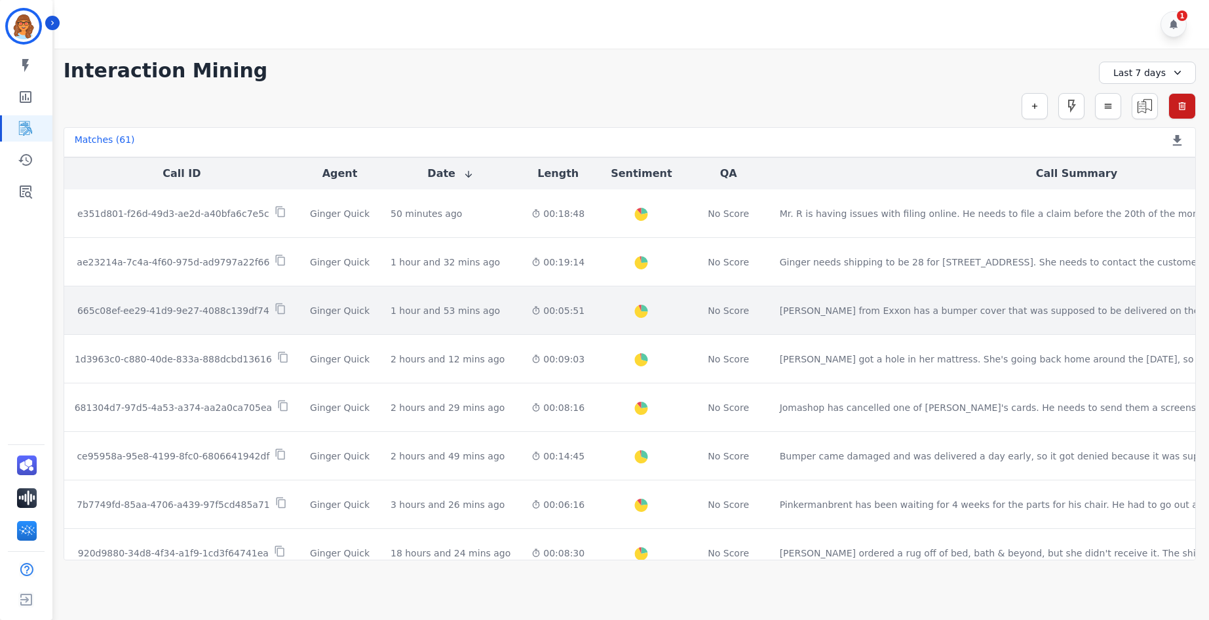
click at [154, 313] on p "665c08ef-ee29-41d9-9e27-4088c139df74" at bounding box center [173, 310] width 192 height 13
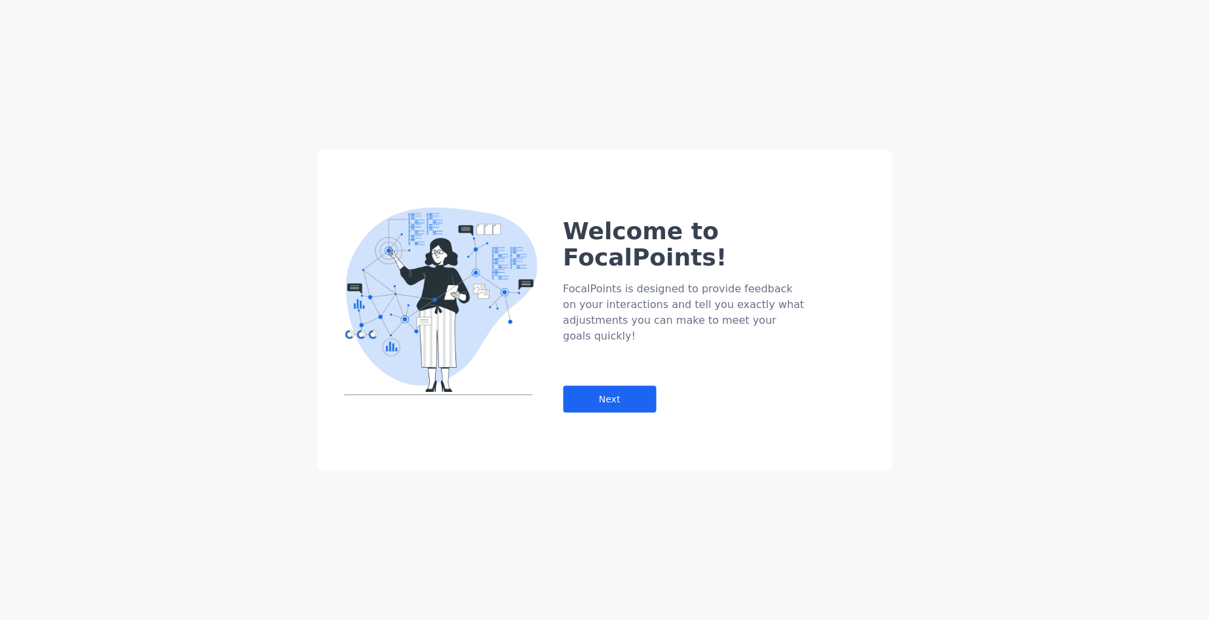
click at [219, 510] on div "Welcome to FocalPoints! FocalPoints is designed to provide feedback on your int…" at bounding box center [604, 310] width 1209 height 620
click at [610, 386] on div "Next" at bounding box center [609, 399] width 93 height 27
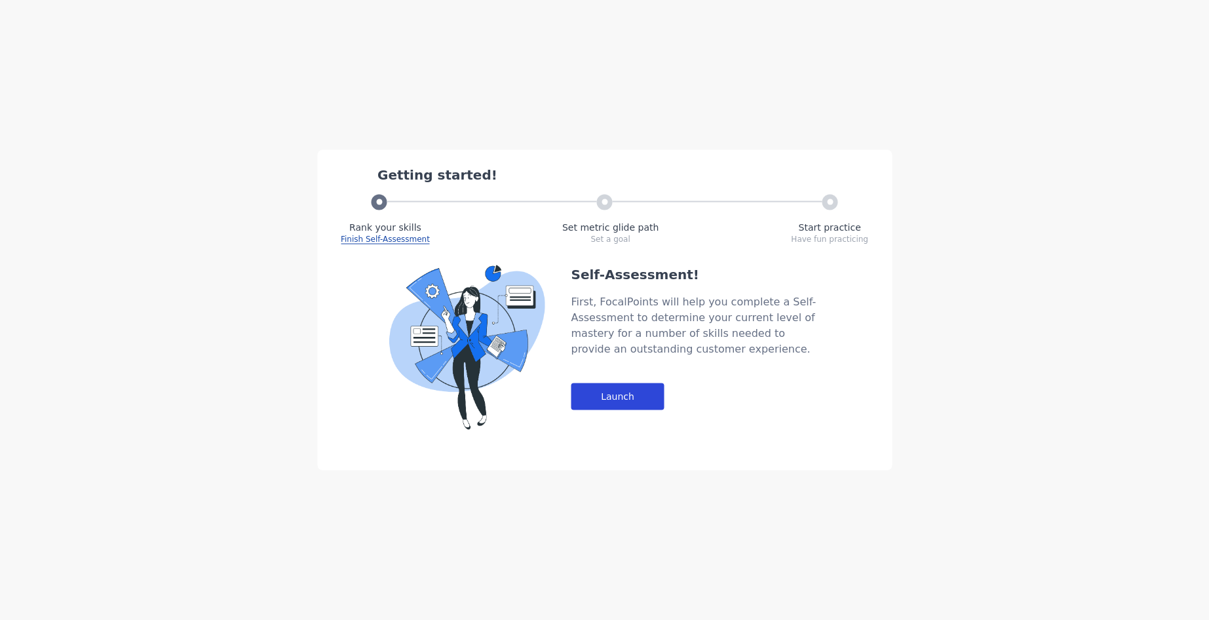
click at [646, 395] on div "Launch" at bounding box center [617, 396] width 93 height 27
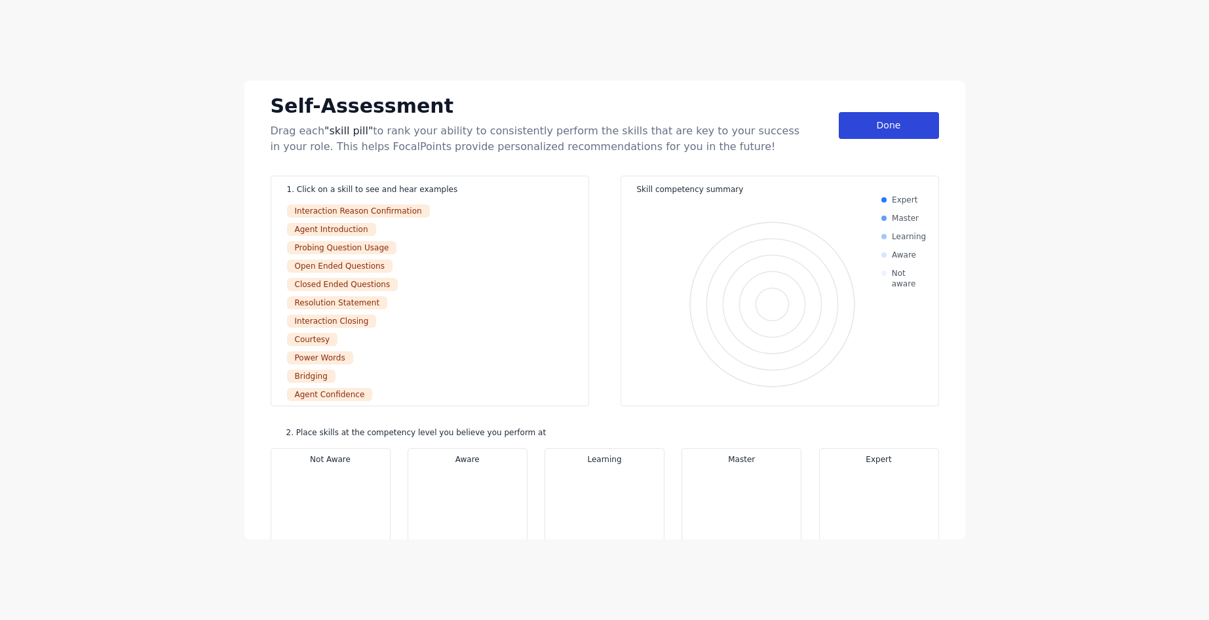
click at [900, 117] on div "Done" at bounding box center [889, 125] width 100 height 27
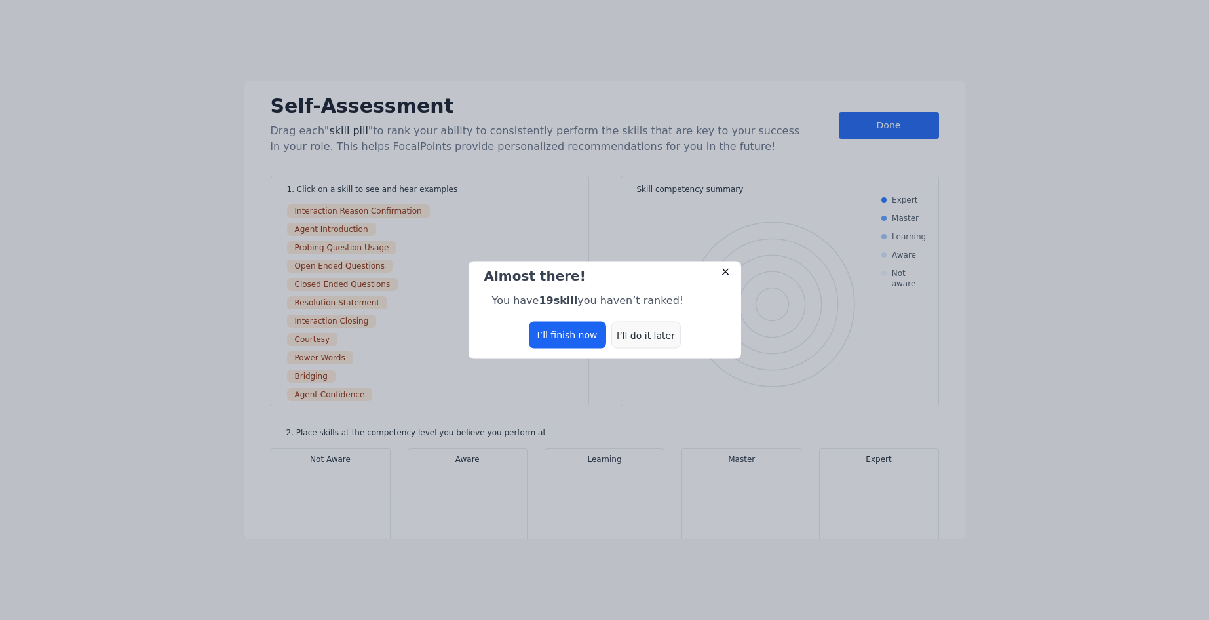
click at [653, 337] on div "I’ll do it later" at bounding box center [645, 335] width 69 height 27
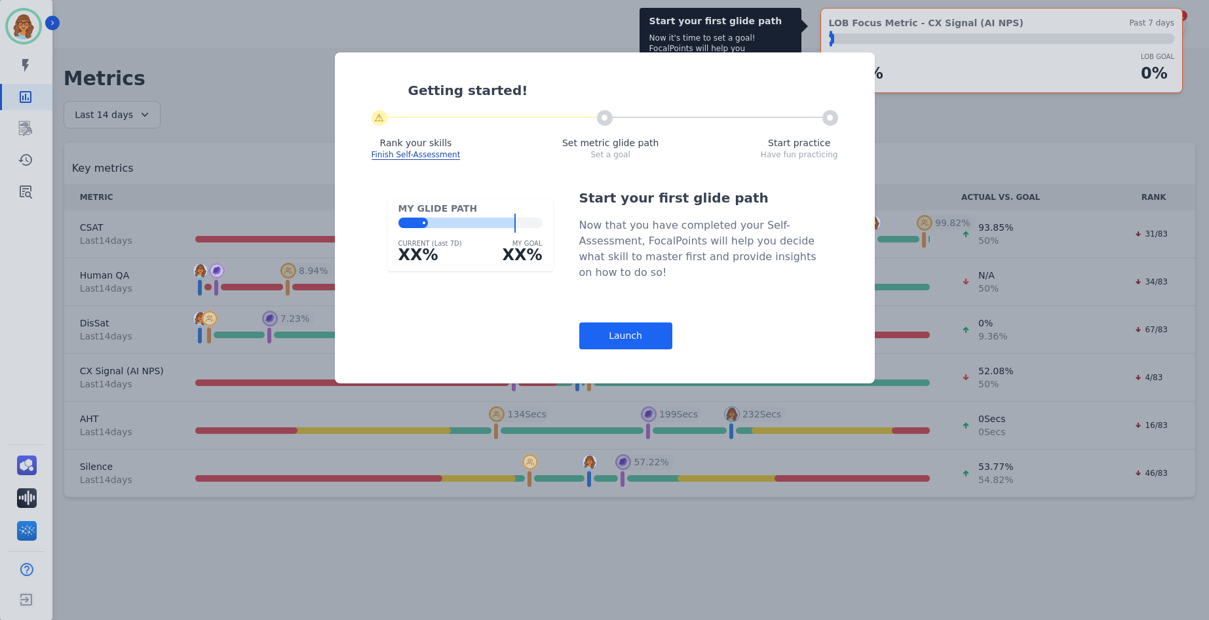
click at [632, 323] on div "Launch" at bounding box center [625, 335] width 93 height 27
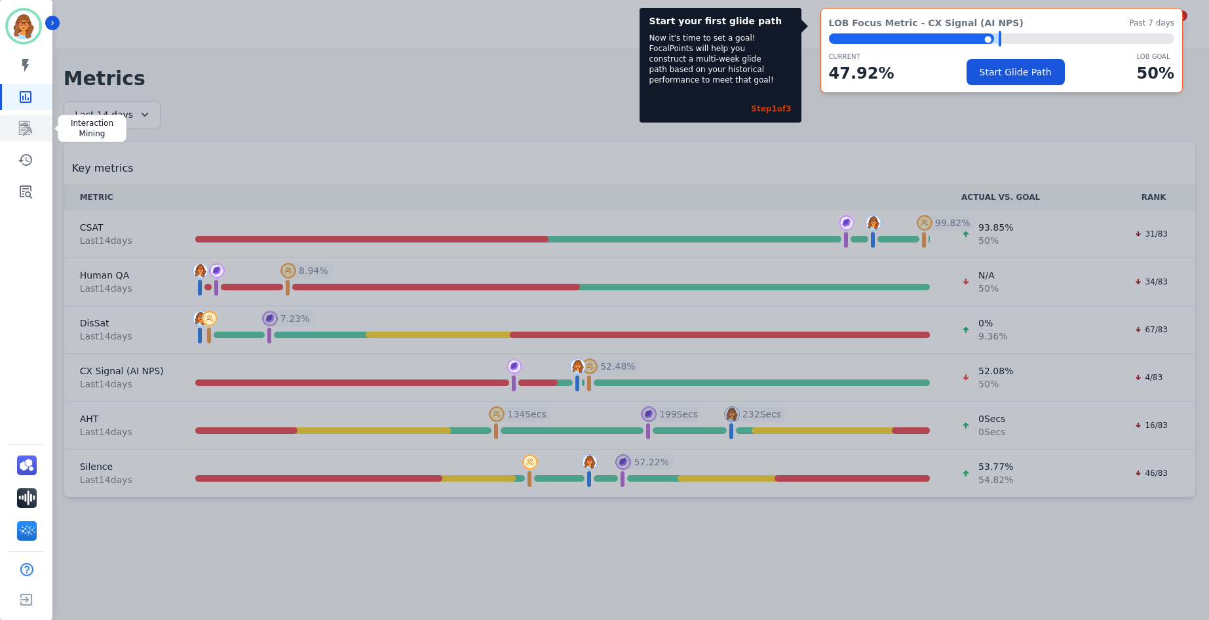
click at [31, 132] on icon "Sidebar" at bounding box center [26, 129] width 10 height 12
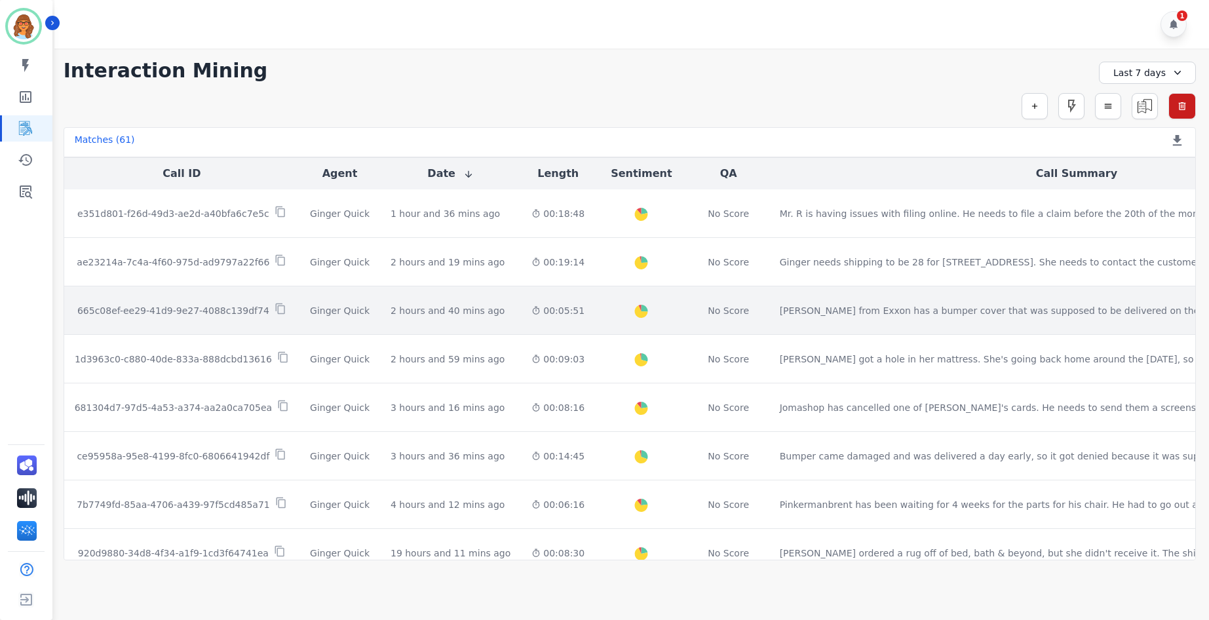
click at [145, 310] on p "665c08ef-ee29-41d9-9e27-4088c139df74" at bounding box center [173, 310] width 192 height 13
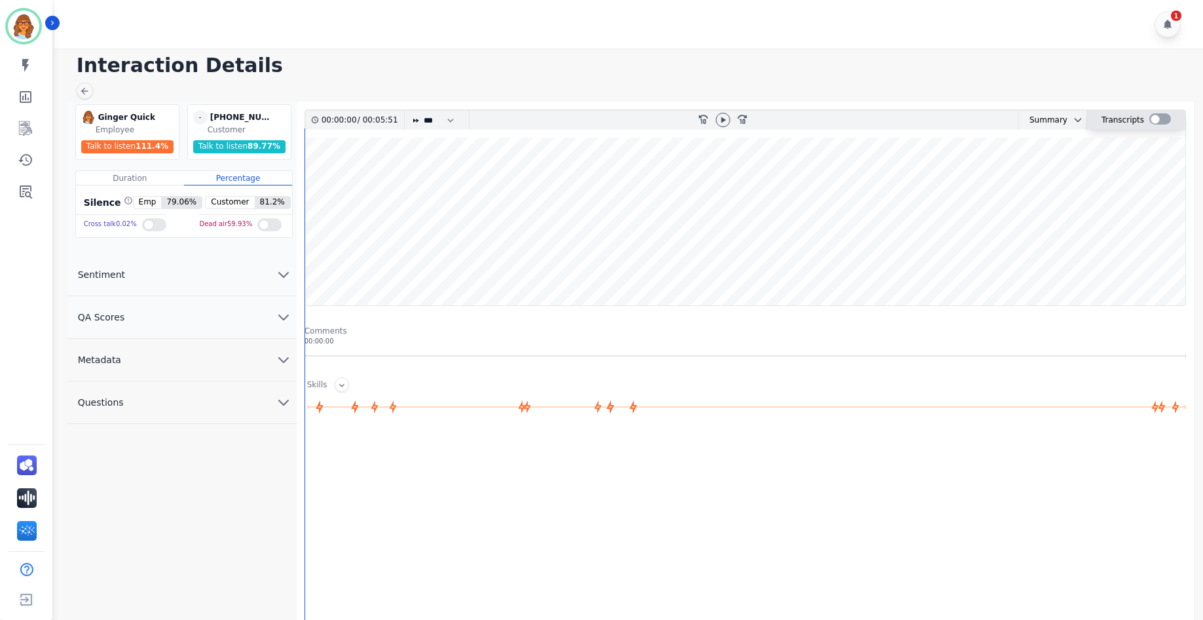
click at [1159, 119] on div at bounding box center [1161, 118] width 22 height 11
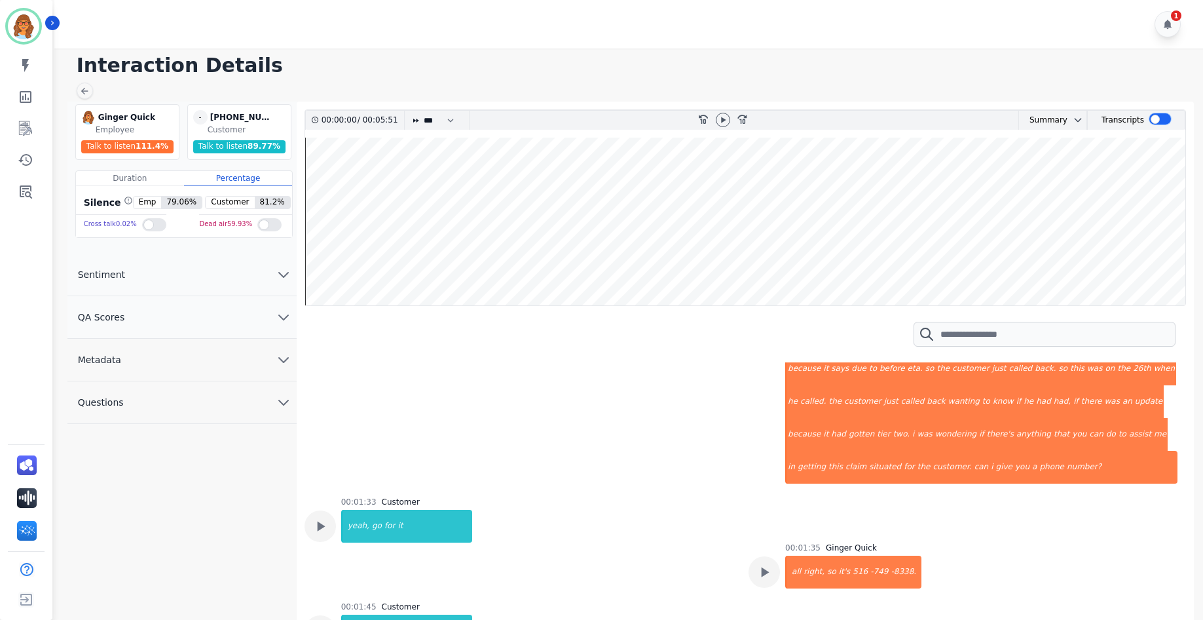
scroll to position [328, 0]
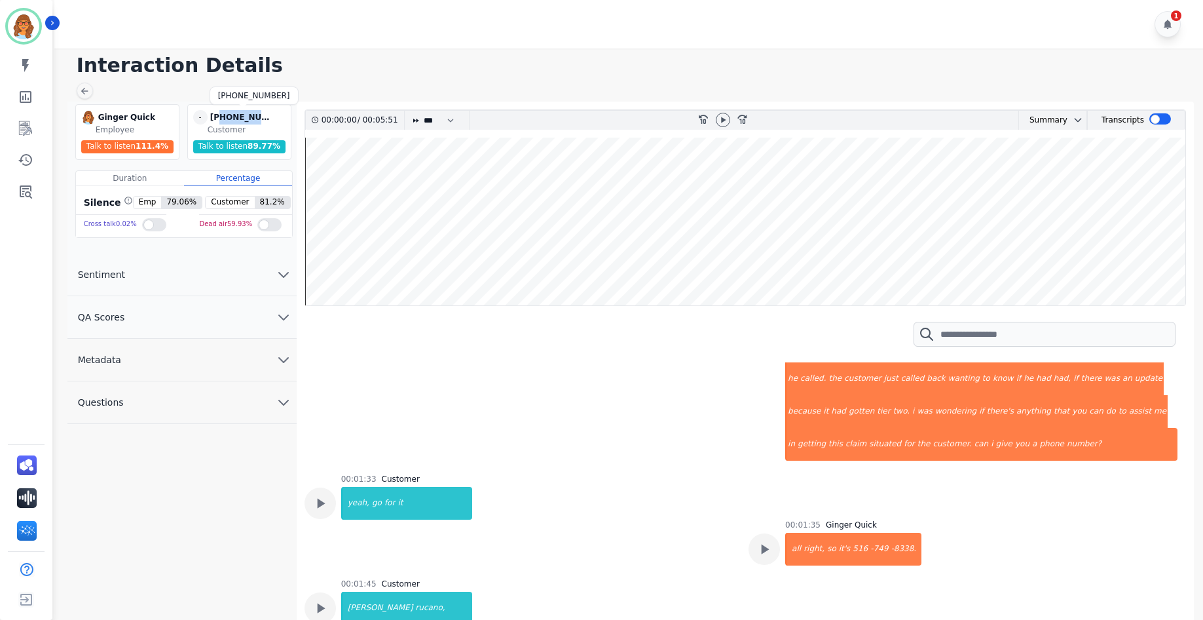
drag, startPoint x: 219, startPoint y: 115, endPoint x: 268, endPoint y: 118, distance: 48.6
click at [268, 118] on div "[PHONE_NUMBER]" at bounding box center [243, 117] width 66 height 14
drag, startPoint x: 268, startPoint y: 118, endPoint x: 254, endPoint y: 117, distance: 13.8
copy div "7015154260"
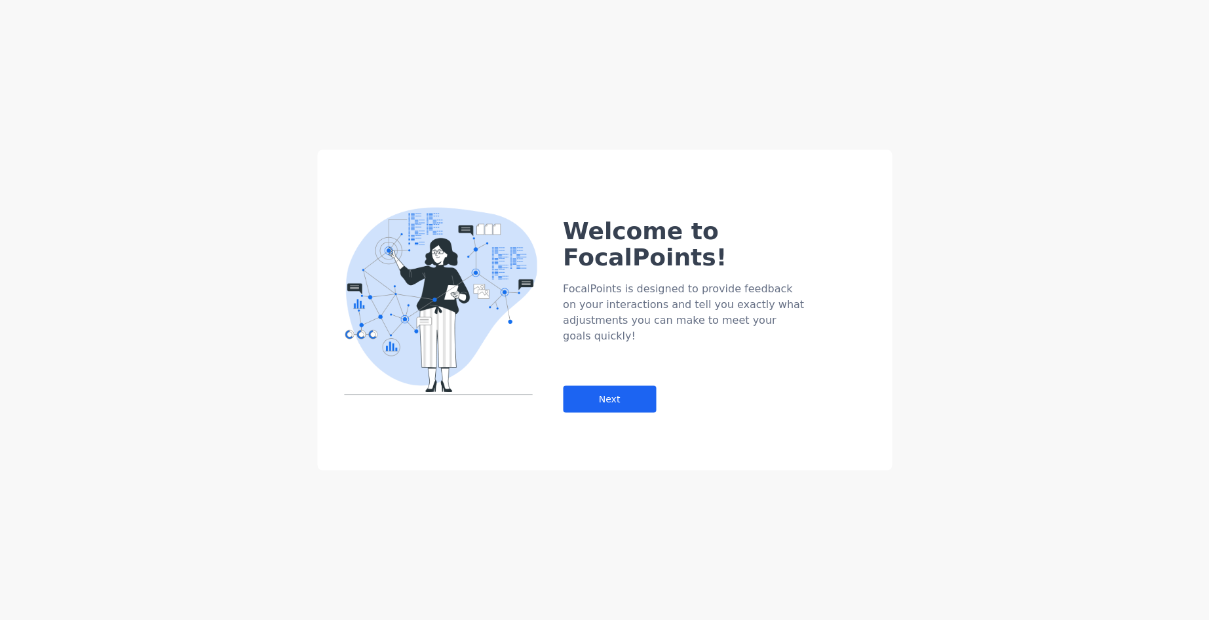
click at [860, 449] on div "Welcome to FocalPoints! FocalPoints is designed to provide feedback on your int…" at bounding box center [604, 310] width 575 height 320
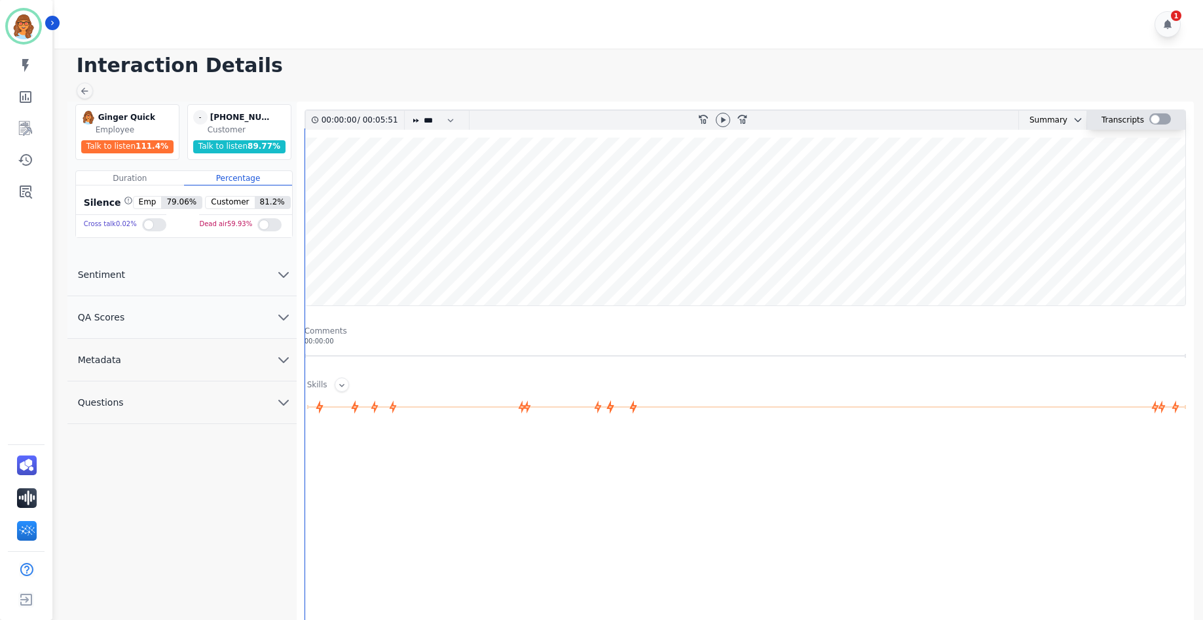
click at [1160, 117] on div at bounding box center [1161, 118] width 22 height 11
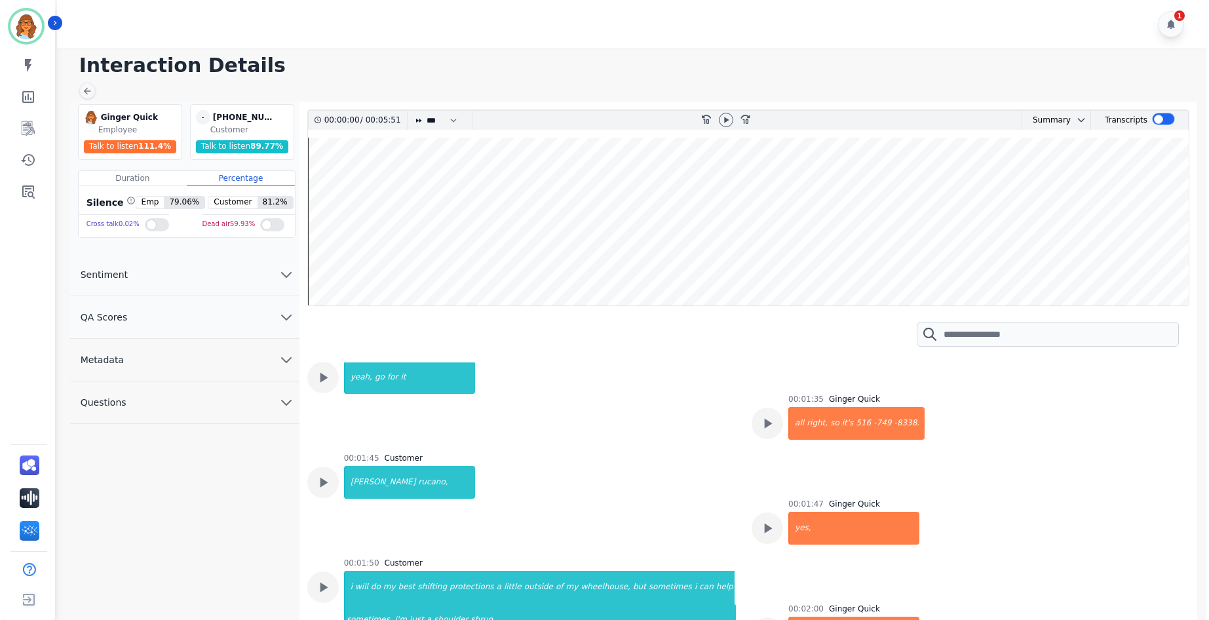
scroll to position [459, 0]
